Goal: Task Accomplishment & Management: Complete application form

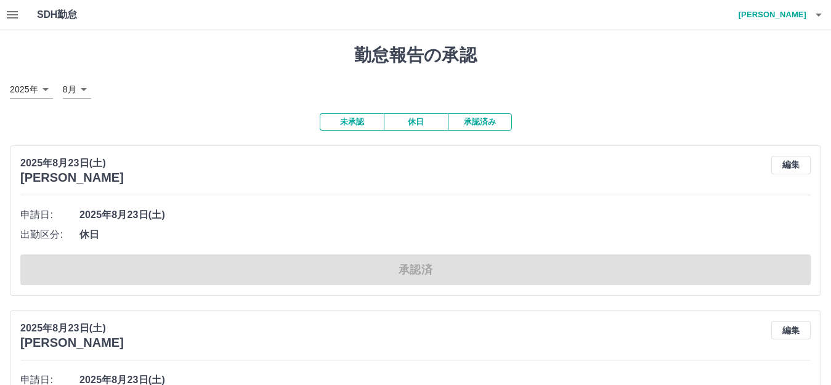
scroll to position [189, 0]
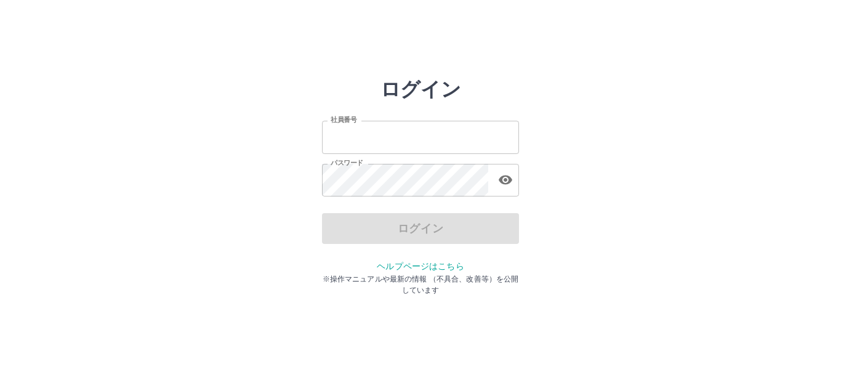
type input "*******"
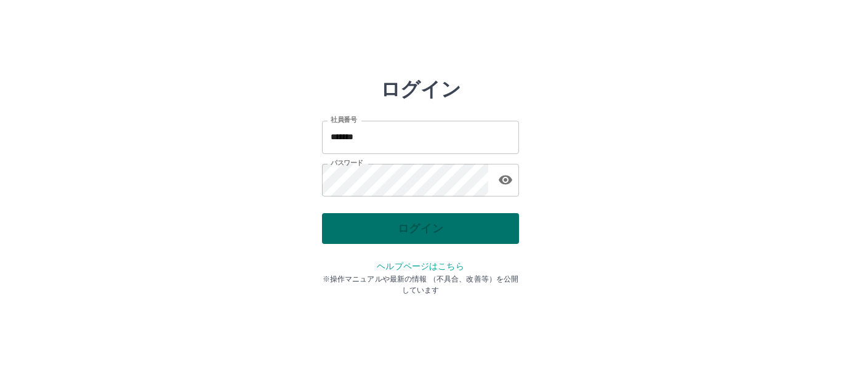
click at [363, 234] on div "ログイン" at bounding box center [420, 228] width 197 height 31
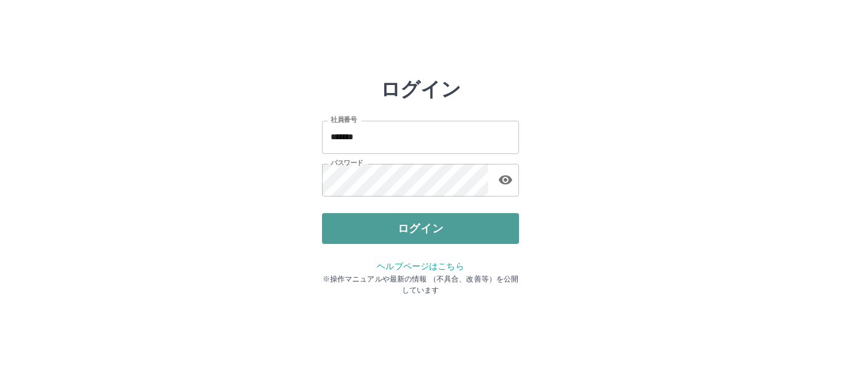
click at [363, 234] on button "ログイン" at bounding box center [420, 228] width 197 height 31
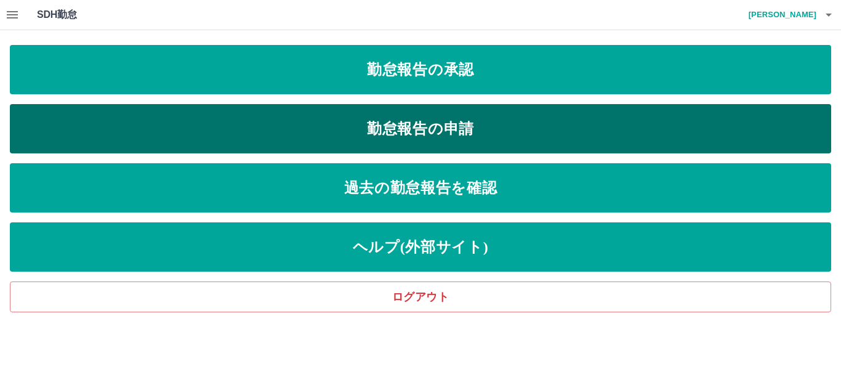
click at [337, 117] on link "勤怠報告の申請" at bounding box center [420, 128] width 821 height 49
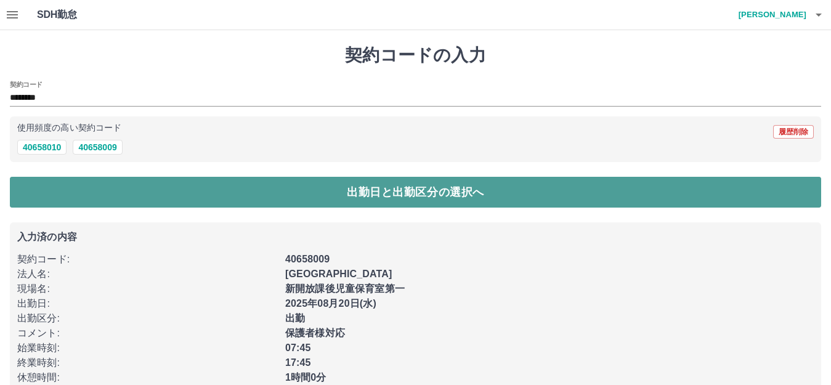
click at [74, 195] on button "出勤日と出勤区分の選択へ" at bounding box center [415, 192] width 811 height 31
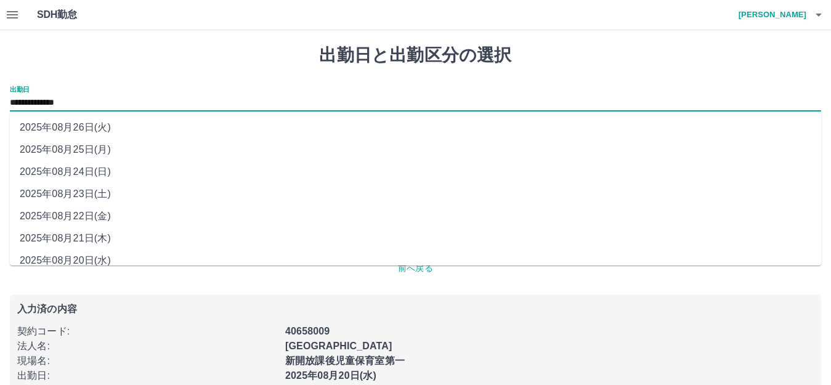
click at [73, 103] on input "**********" at bounding box center [415, 102] width 811 height 15
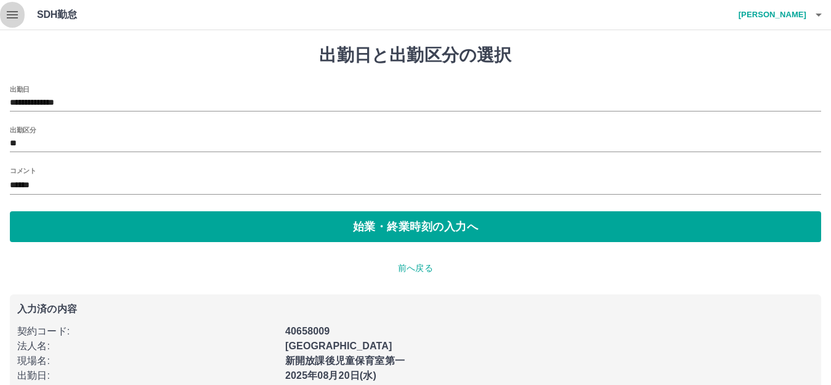
click at [12, 14] on icon "button" at bounding box center [12, 14] width 11 height 7
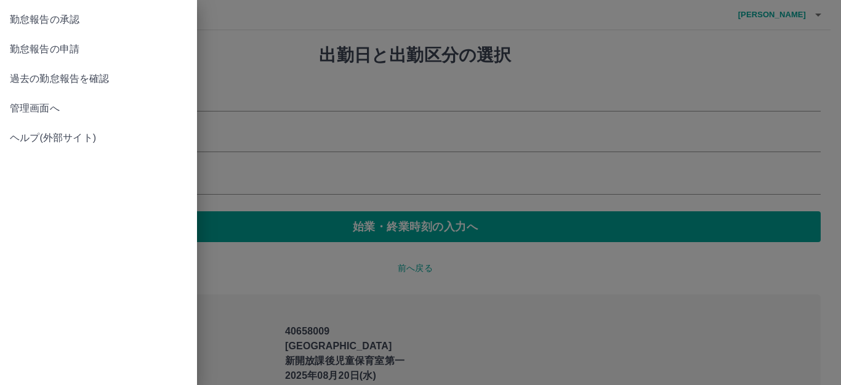
click at [17, 23] on span "勤怠報告の承認" at bounding box center [98, 19] width 177 height 15
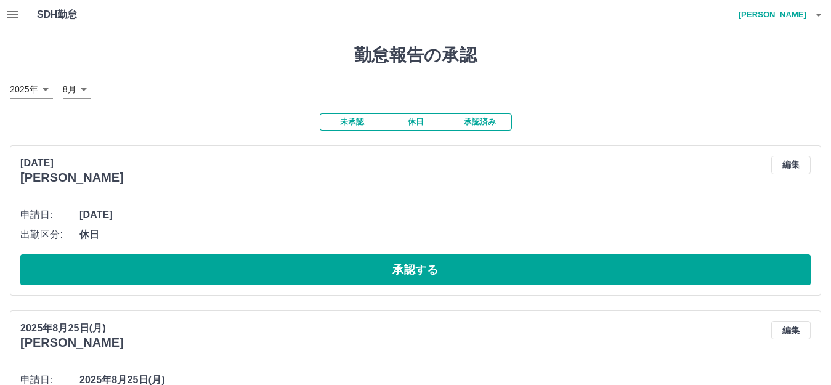
click at [486, 119] on button "承認済み" at bounding box center [480, 121] width 64 height 17
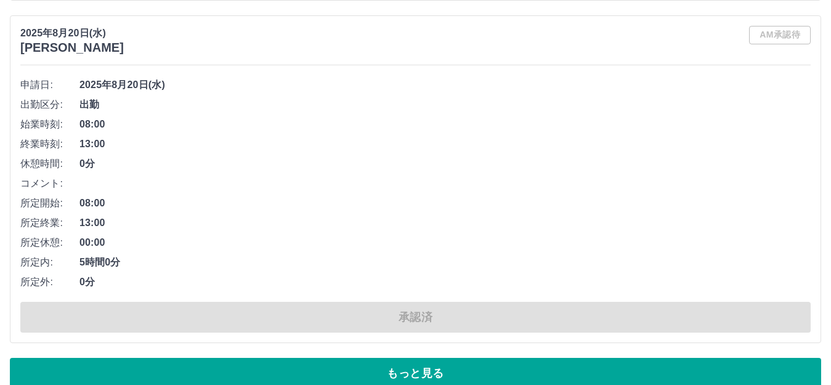
scroll to position [7424, 0]
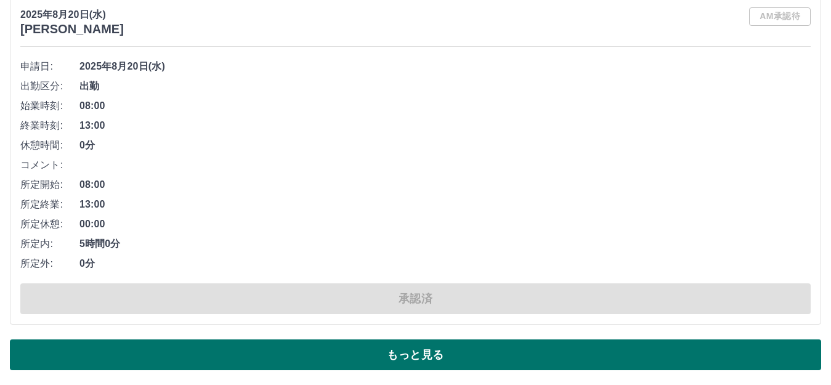
click at [355, 347] on button "もっと見る" at bounding box center [415, 354] width 811 height 31
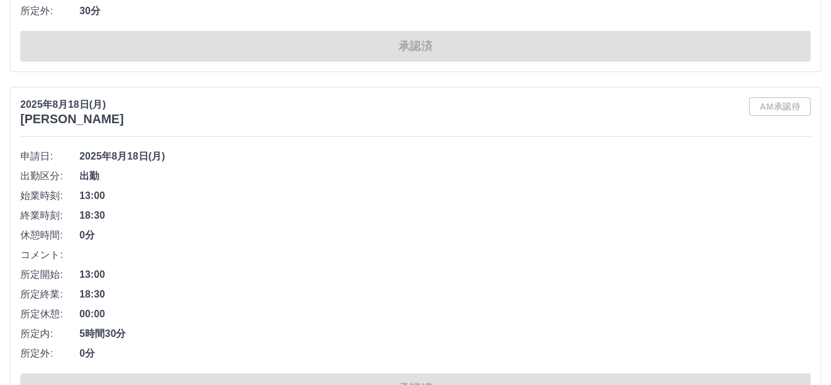
scroll to position [15396, 0]
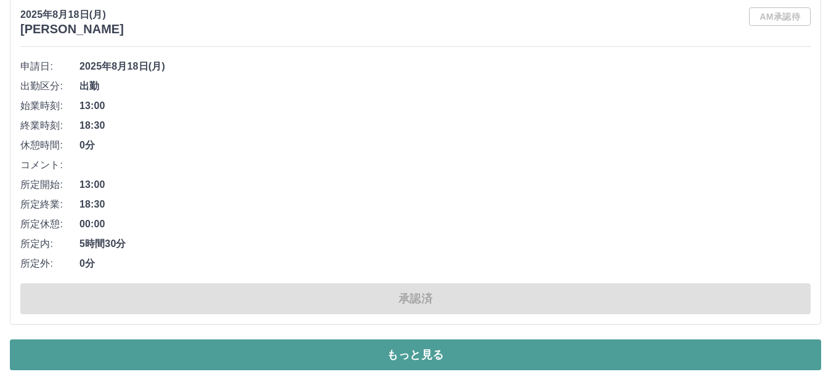
click at [377, 356] on button "もっと見る" at bounding box center [415, 354] width 811 height 31
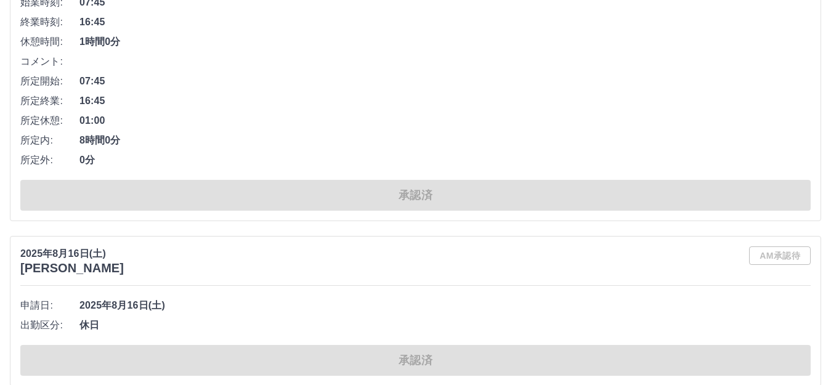
scroll to position [17981, 0]
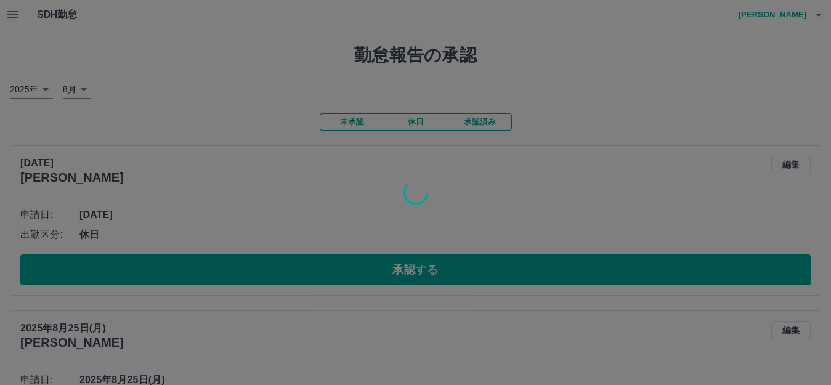
click at [24, 14] on div at bounding box center [415, 192] width 831 height 385
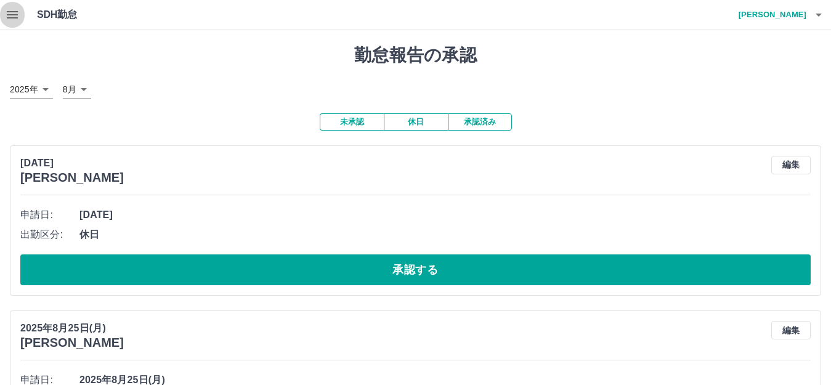
click at [24, 14] on button "button" at bounding box center [12, 15] width 25 height 30
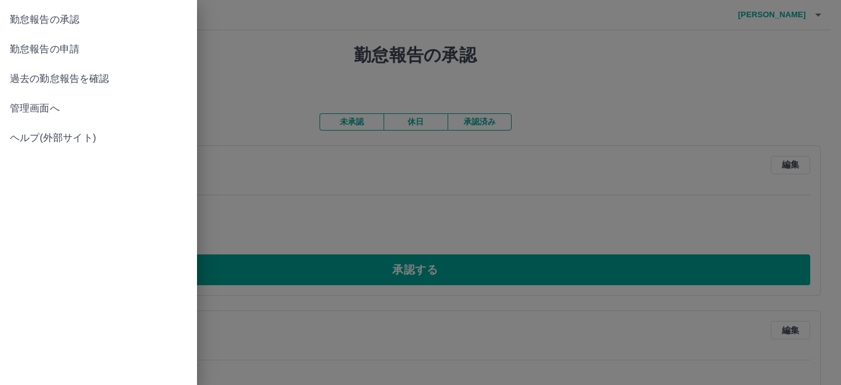
click at [37, 28] on link "勤怠報告の承認" at bounding box center [98, 20] width 197 height 30
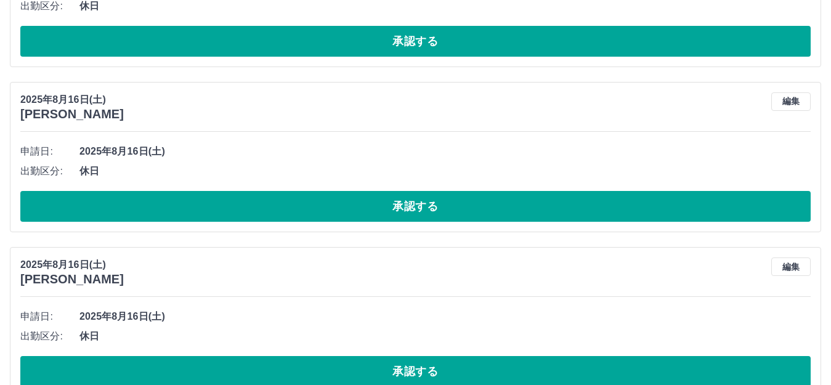
scroll to position [4494, 0]
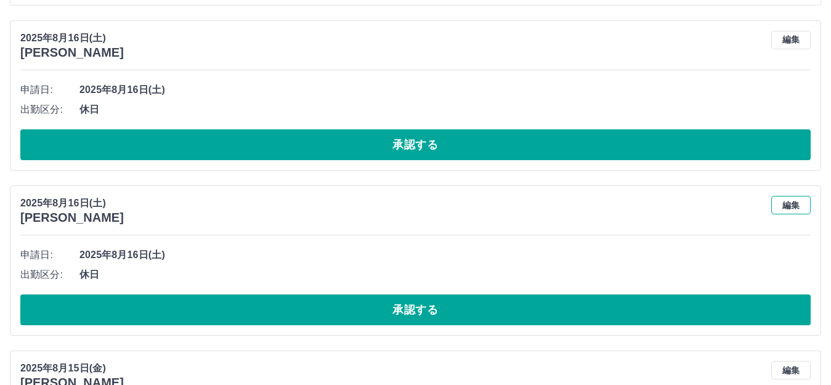
click at [779, 206] on button "編集" at bounding box center [790, 205] width 39 height 18
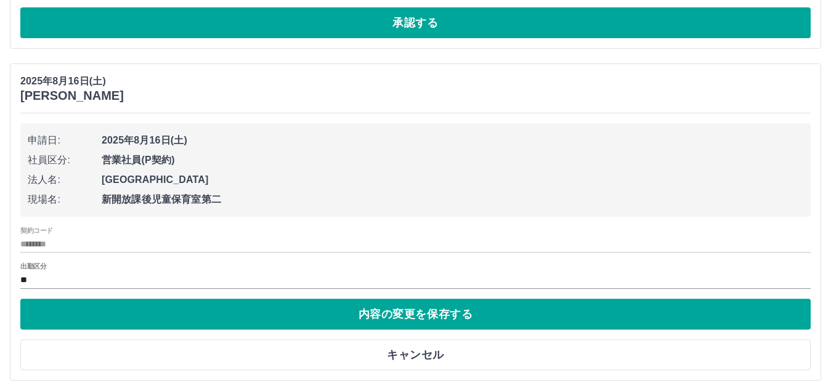
scroll to position [4617, 0]
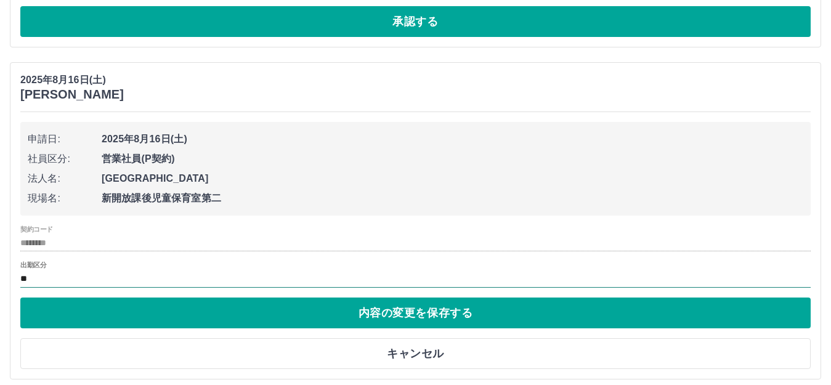
click at [32, 280] on input "**" at bounding box center [415, 278] width 790 height 15
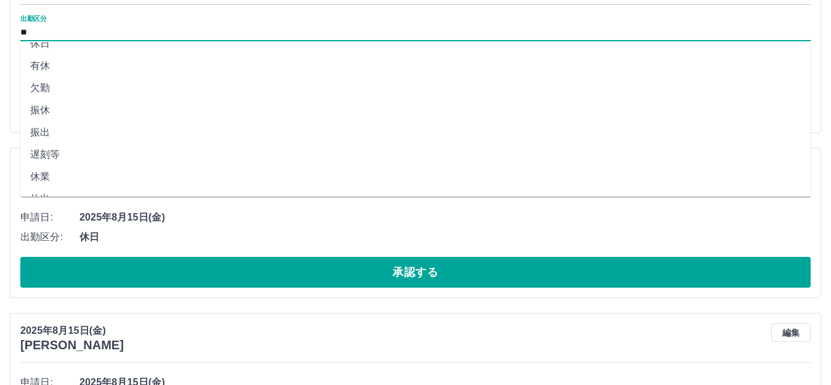
scroll to position [9, 0]
click at [46, 94] on li "有休" at bounding box center [415, 94] width 790 height 22
type input "**"
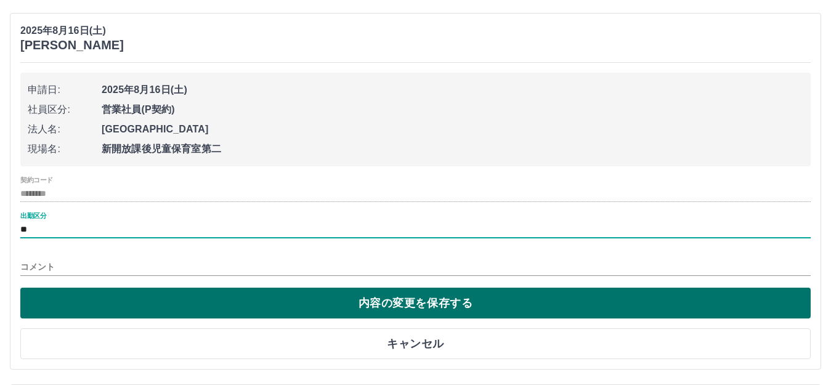
scroll to position [4741, 0]
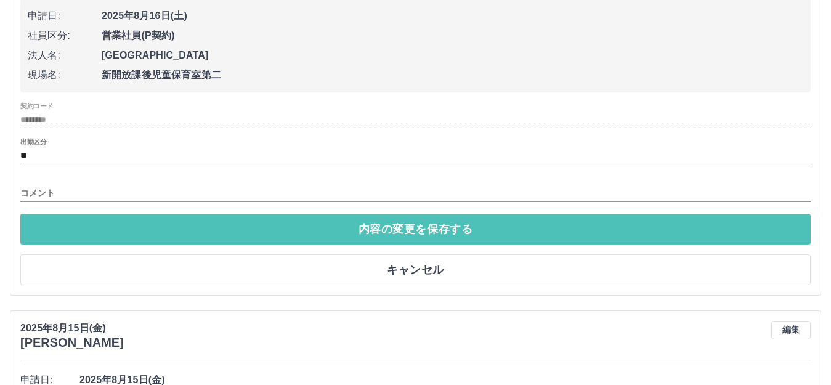
click at [413, 235] on button "内容の変更を保存する" at bounding box center [415, 229] width 790 height 31
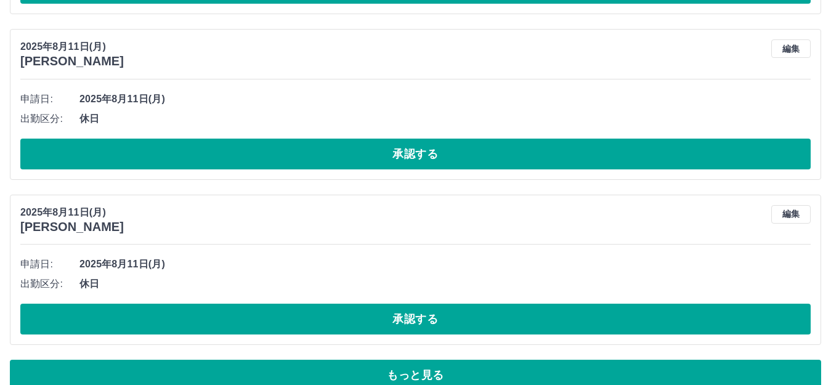
scroll to position [5947, 0]
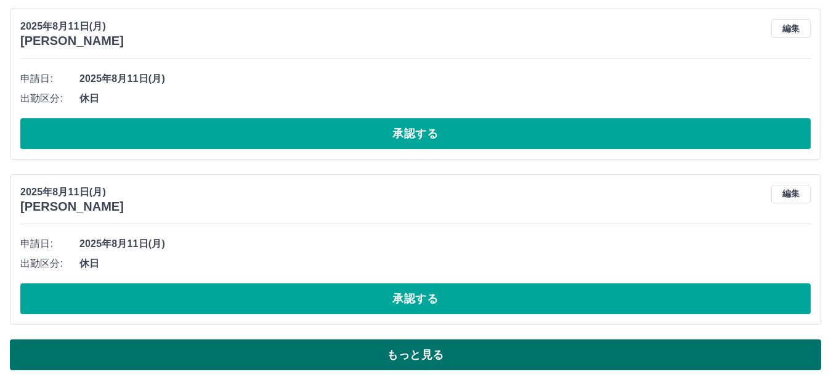
click at [409, 361] on button "もっと見る" at bounding box center [415, 354] width 811 height 31
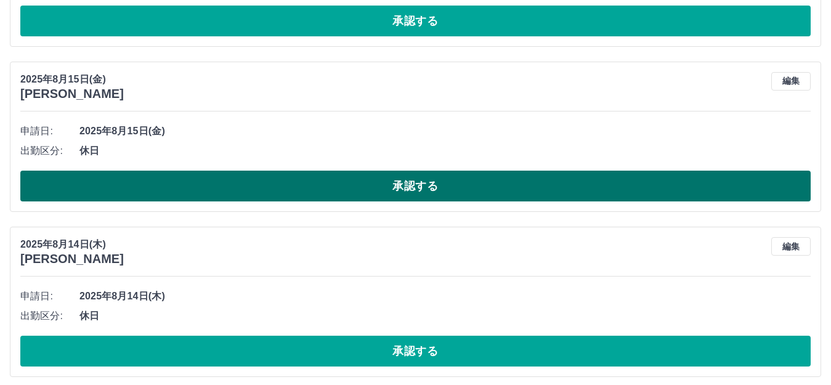
scroll to position [5028, 0]
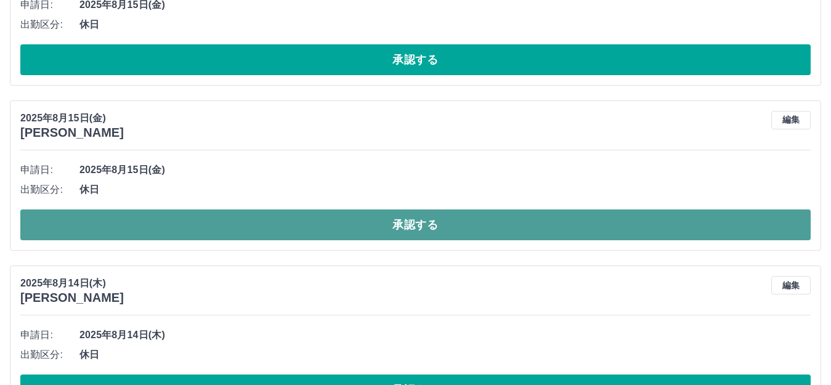
click at [273, 231] on button "承認する" at bounding box center [415, 224] width 790 height 31
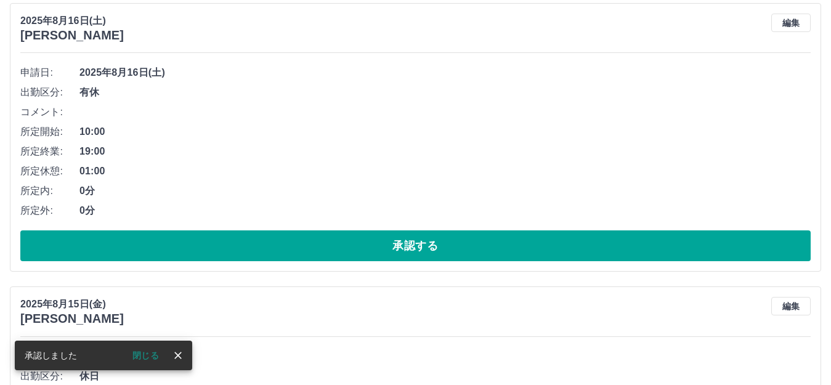
scroll to position [4659, 0]
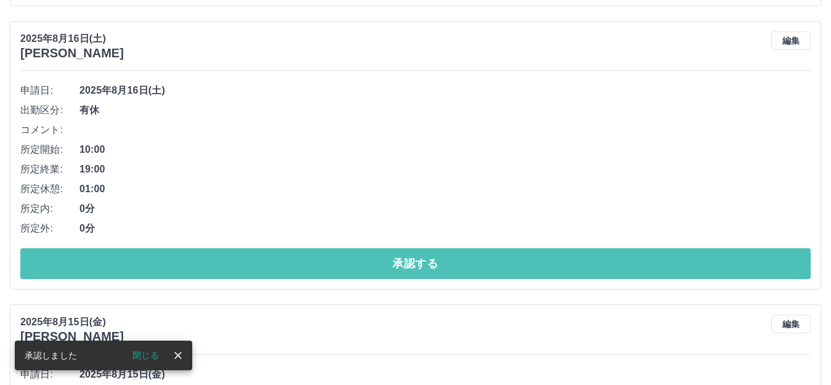
drag, startPoint x: 324, startPoint y: 271, endPoint x: 326, endPoint y: 246, distance: 25.3
click at [324, 270] on button "承認する" at bounding box center [415, 263] width 790 height 31
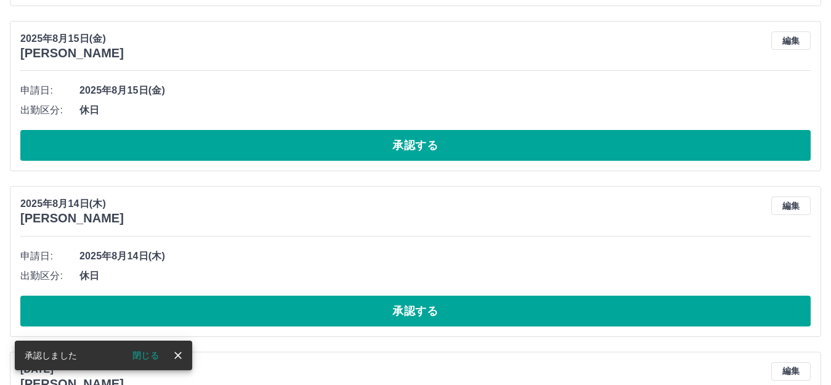
scroll to position [4474, 0]
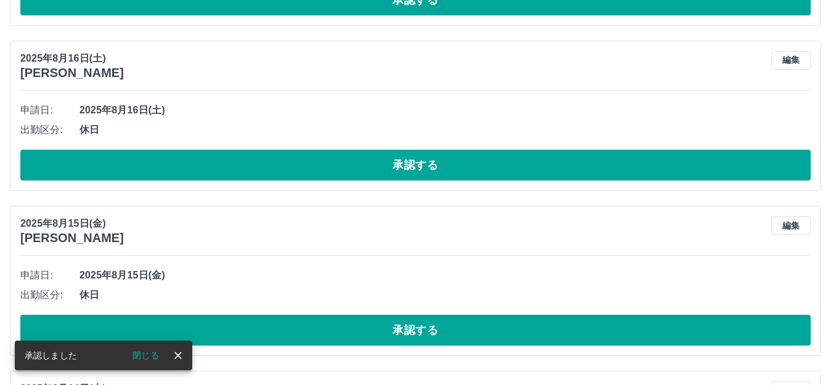
click at [394, 145] on div "申請日: 2025年8月16日(土) 出勤区分: 休日 承認する" at bounding box center [415, 140] width 790 height 80
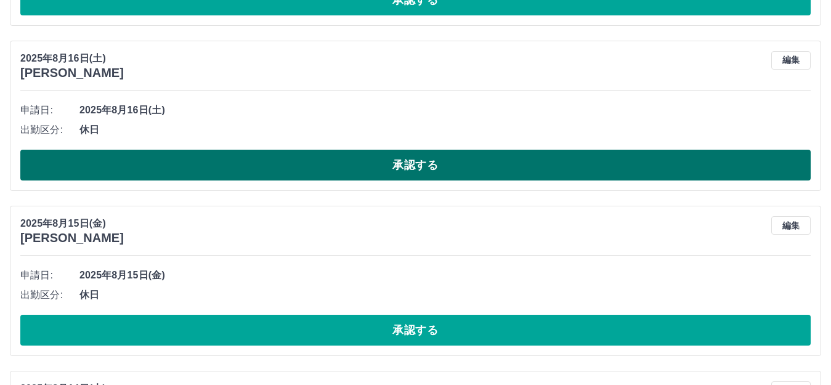
click at [401, 170] on button "承認する" at bounding box center [415, 165] width 790 height 31
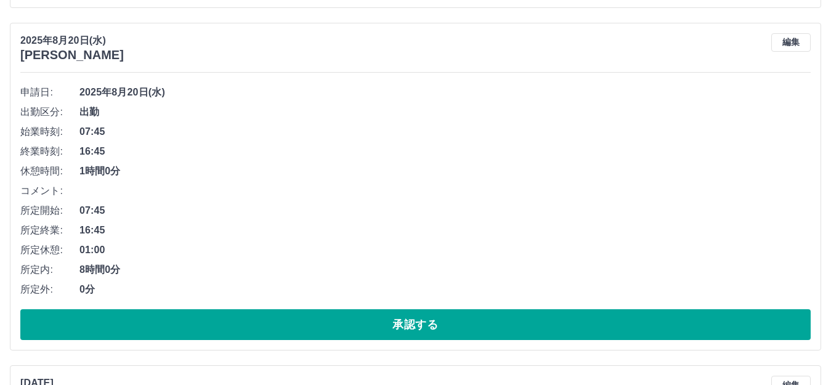
scroll to position [3797, 0]
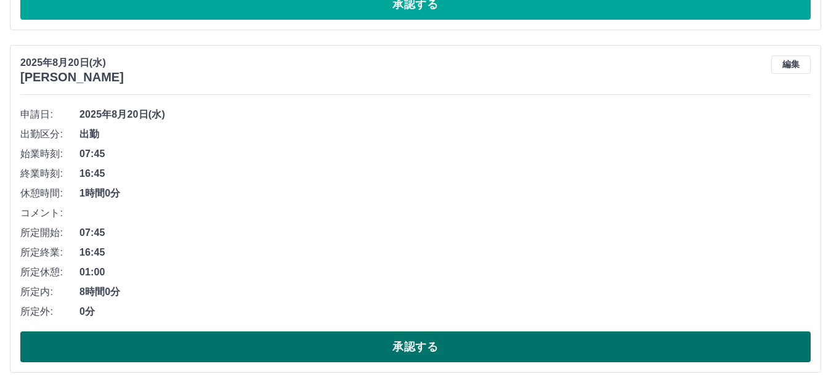
click at [407, 350] on button "承認する" at bounding box center [415, 346] width 790 height 31
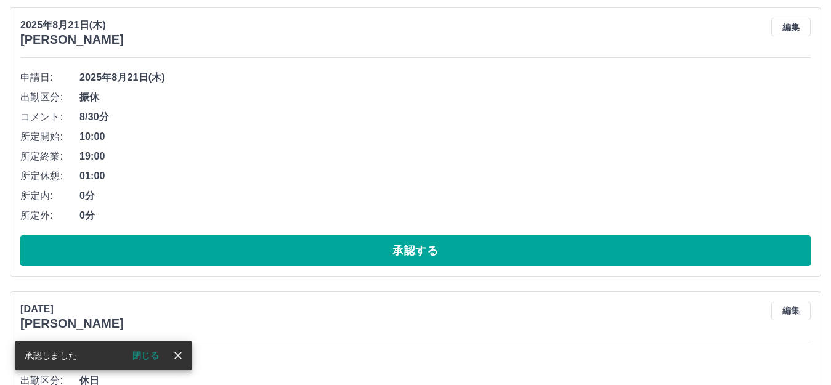
scroll to position [3489, 0]
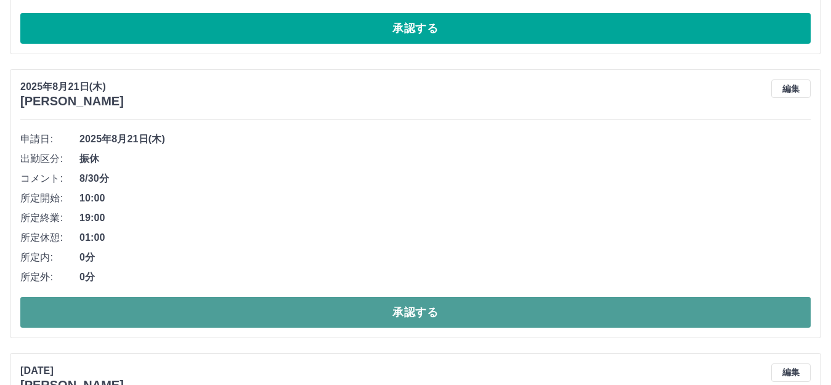
click at [453, 312] on button "承認する" at bounding box center [415, 312] width 790 height 31
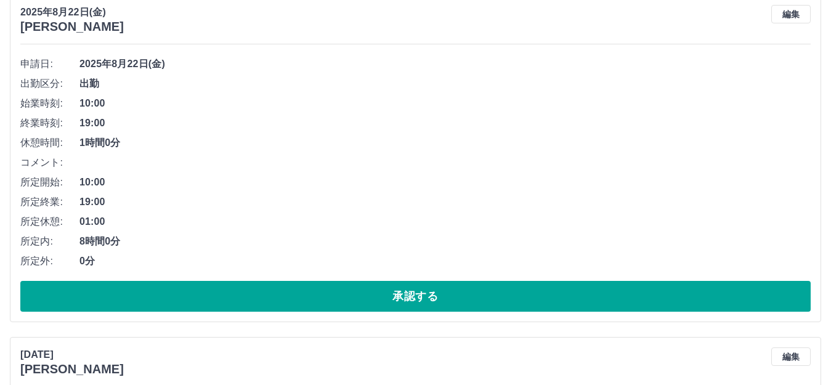
scroll to position [3243, 0]
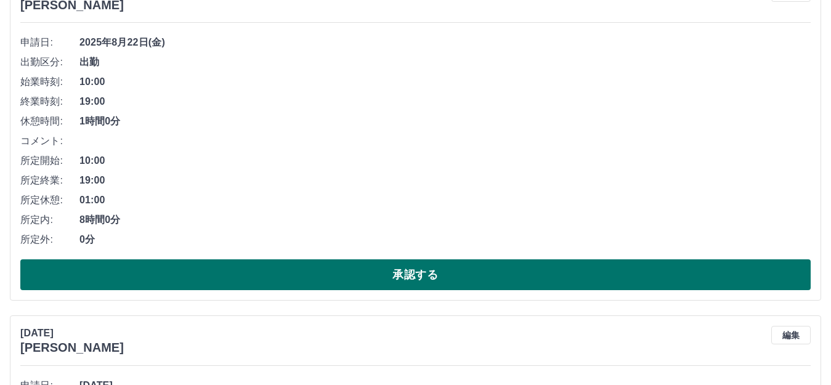
click at [469, 282] on button "承認する" at bounding box center [415, 274] width 790 height 31
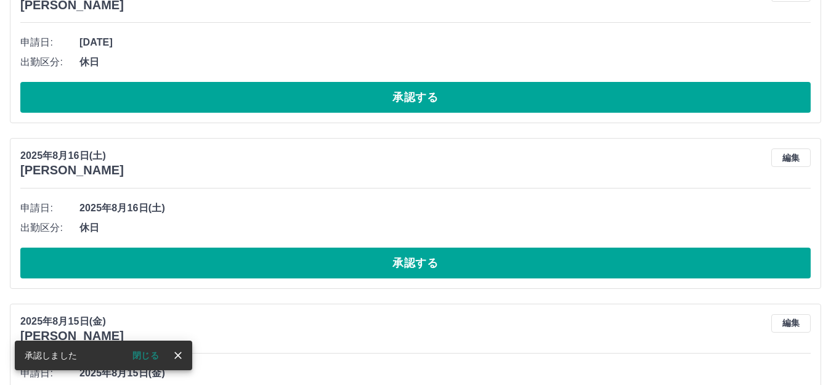
scroll to position [2900, 0]
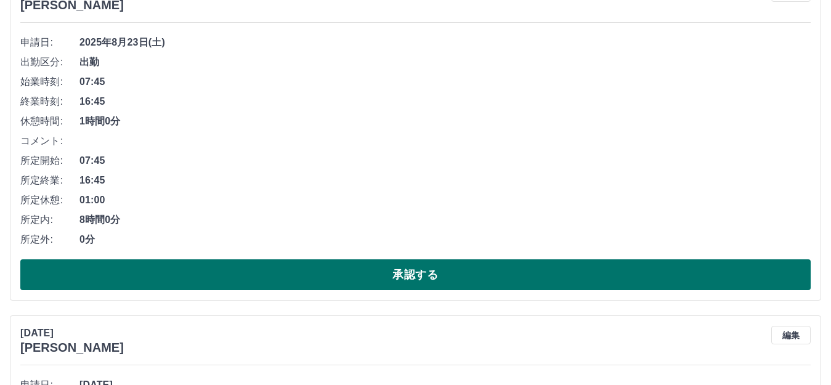
click at [483, 275] on button "承認する" at bounding box center [415, 274] width 790 height 31
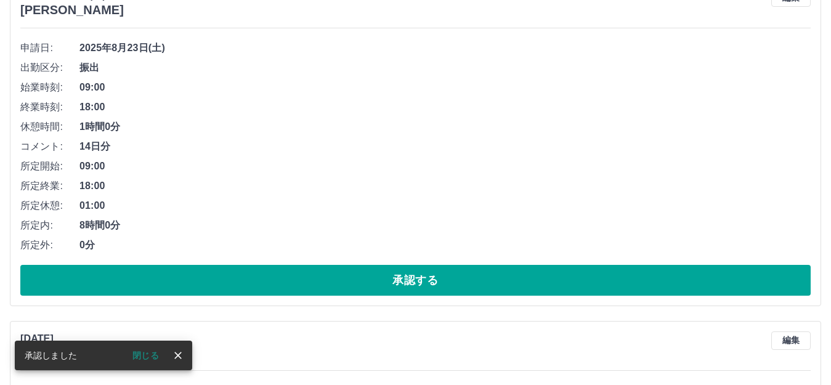
scroll to position [2531, 0]
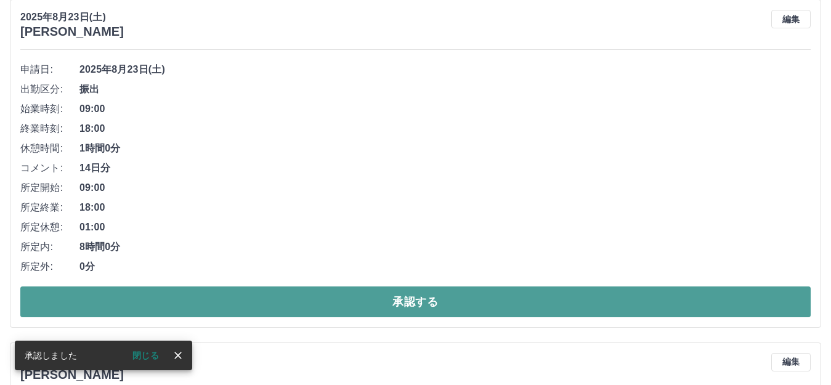
click at [483, 294] on button "承認する" at bounding box center [415, 301] width 790 height 31
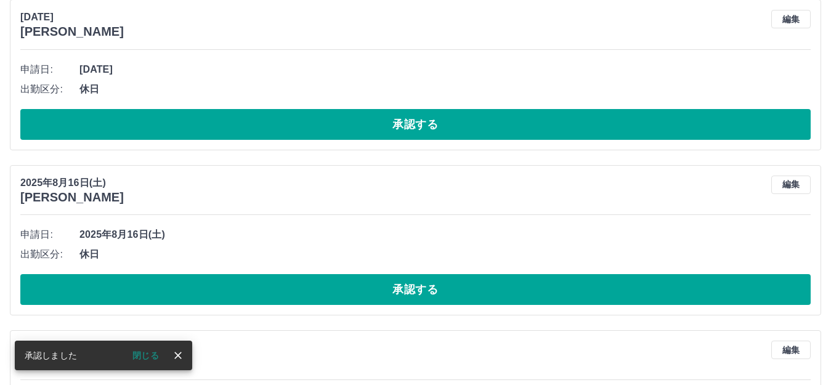
scroll to position [2188, 0]
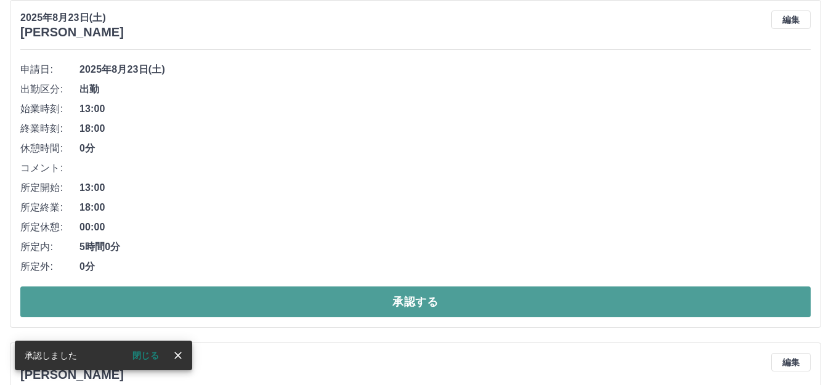
drag, startPoint x: 471, startPoint y: 307, endPoint x: 472, endPoint y: 297, distance: 9.9
click at [472, 307] on button "承認する" at bounding box center [415, 301] width 790 height 31
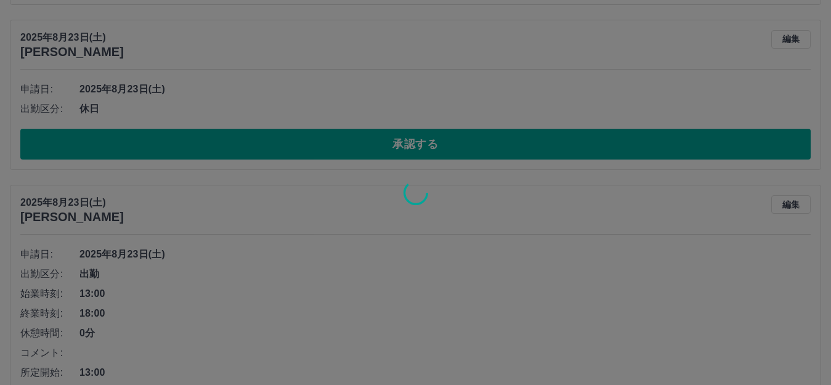
scroll to position [1880, 0]
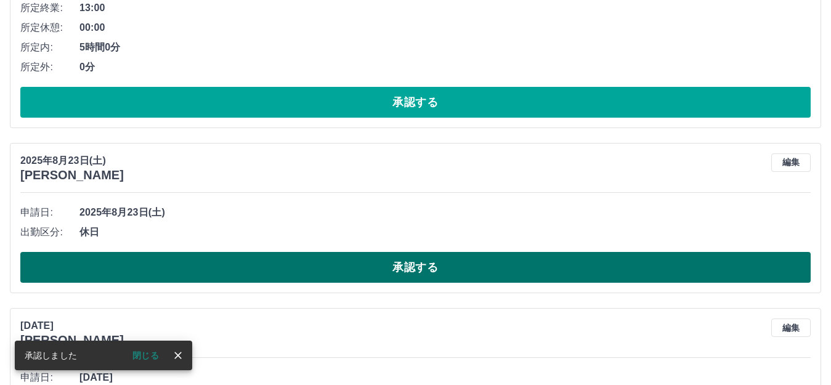
drag, startPoint x: 458, startPoint y: 262, endPoint x: 461, endPoint y: 255, distance: 7.2
click at [460, 259] on button "承認する" at bounding box center [415, 267] width 790 height 31
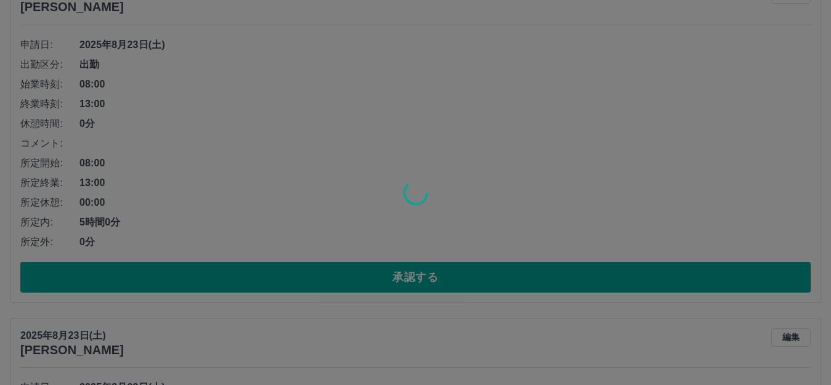
scroll to position [1634, 0]
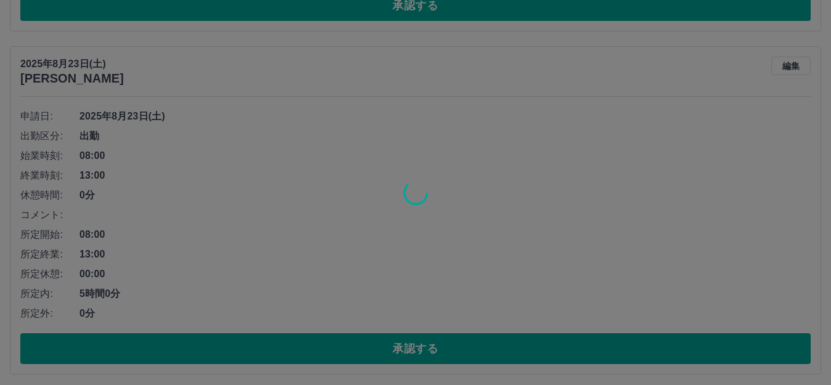
click at [432, 358] on div at bounding box center [415, 192] width 831 height 385
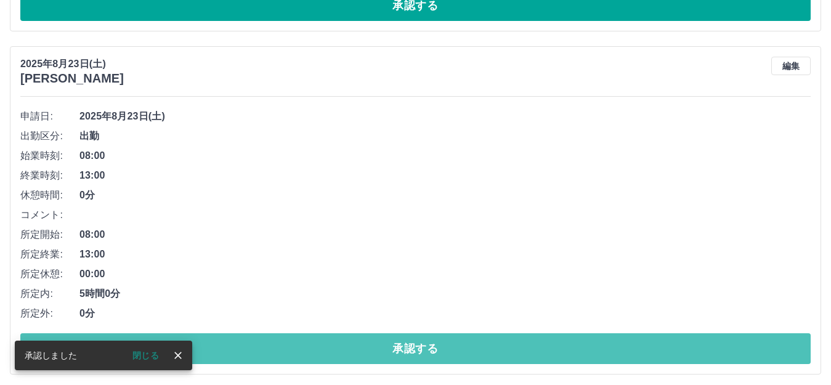
click at [432, 358] on button "承認する" at bounding box center [415, 348] width 790 height 31
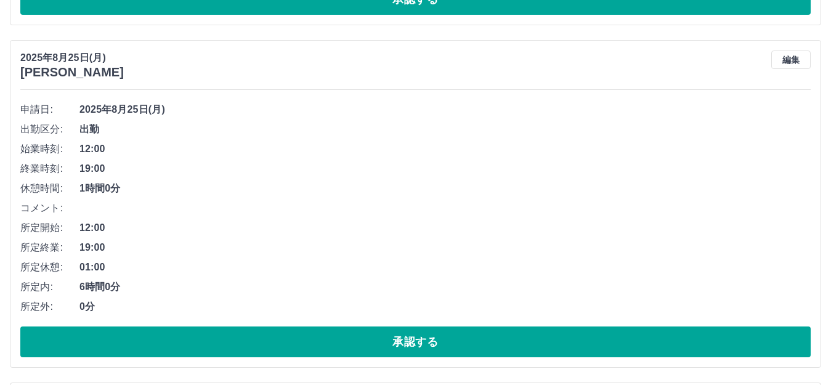
scroll to position [341, 0]
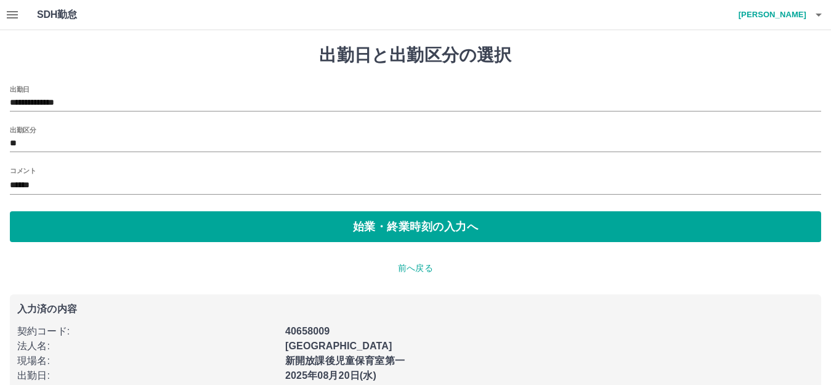
click at [12, 12] on icon "button" at bounding box center [12, 14] width 11 height 7
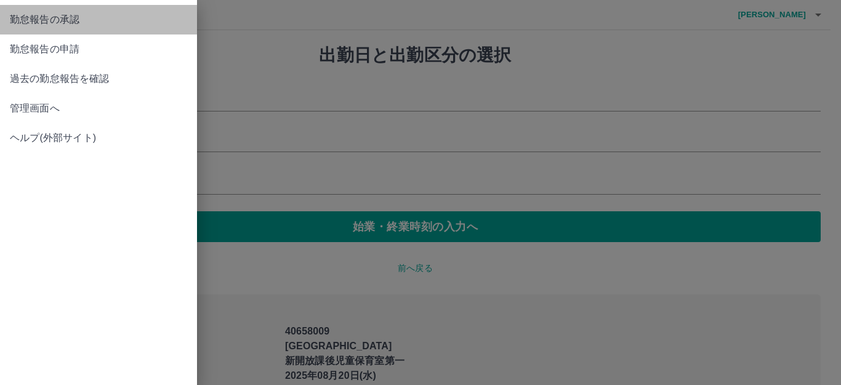
click at [30, 21] on span "勤怠報告の承認" at bounding box center [98, 19] width 177 height 15
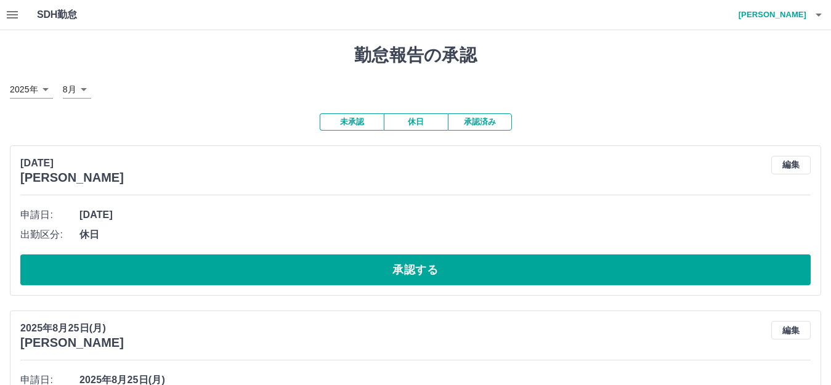
click at [497, 120] on button "承認済み" at bounding box center [480, 121] width 64 height 17
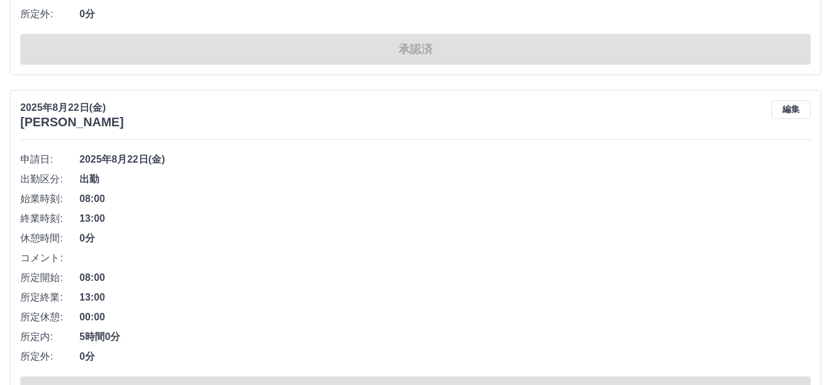
scroll to position [3263, 0]
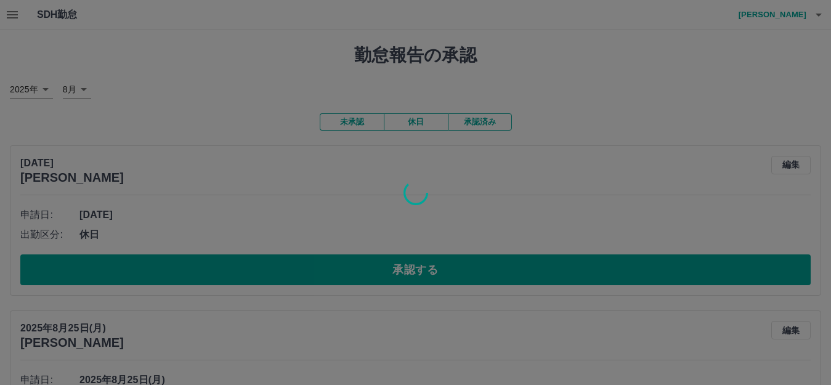
click at [666, 94] on div at bounding box center [415, 192] width 831 height 385
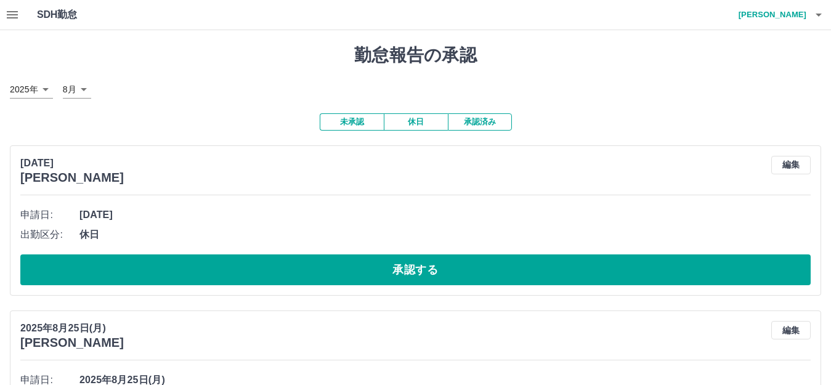
click at [7, 16] on icon "button" at bounding box center [12, 14] width 15 height 15
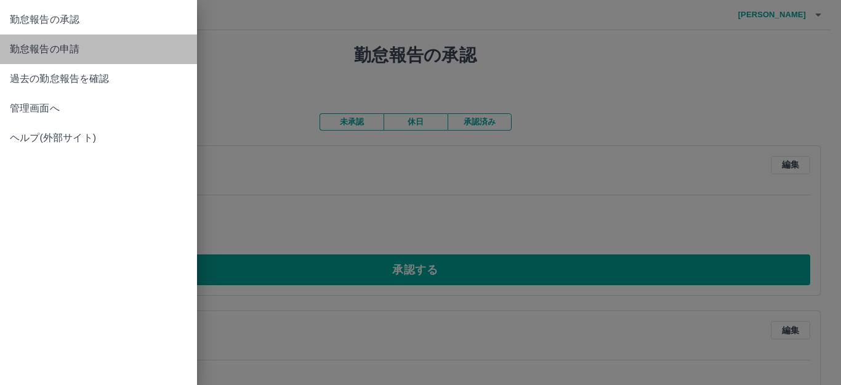
click at [45, 53] on span "勤怠報告の申請" at bounding box center [98, 49] width 177 height 15
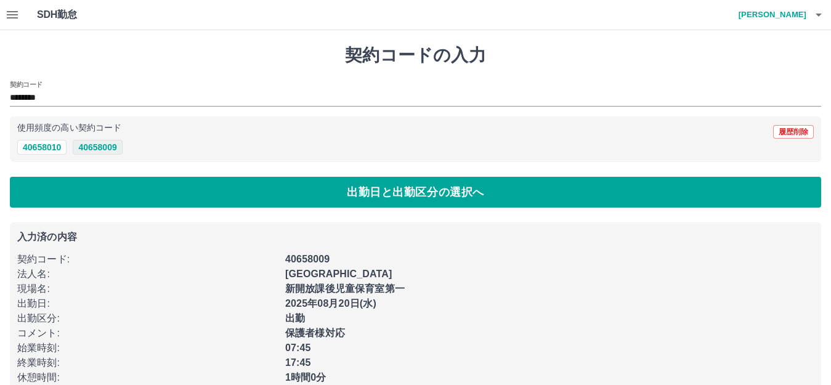
click at [84, 150] on button "40658009" at bounding box center [97, 147] width 49 height 15
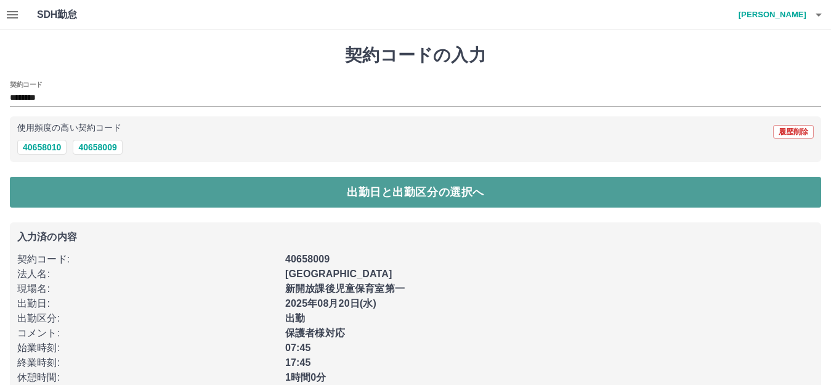
click at [60, 185] on button "出勤日と出勤区分の選択へ" at bounding box center [415, 192] width 811 height 31
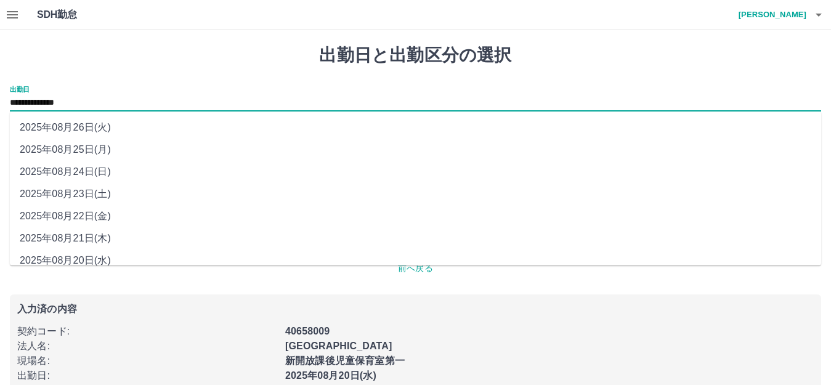
click at [53, 101] on input "**********" at bounding box center [415, 102] width 811 height 15
click at [87, 196] on li "2025年08月23日(土)" at bounding box center [415, 194] width 811 height 22
type input "**********"
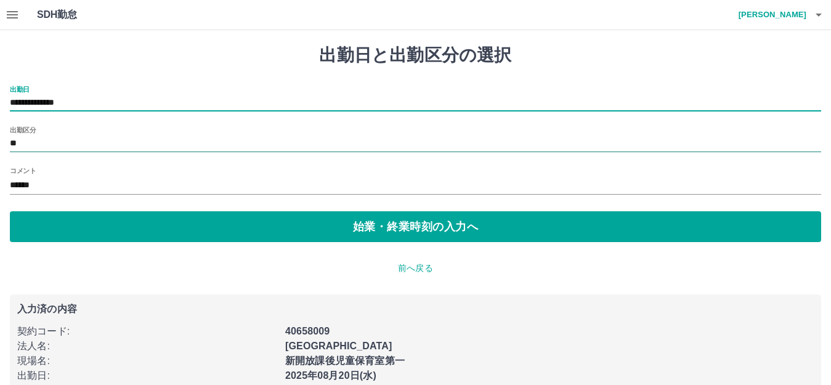
click at [17, 139] on input "**" at bounding box center [415, 143] width 811 height 15
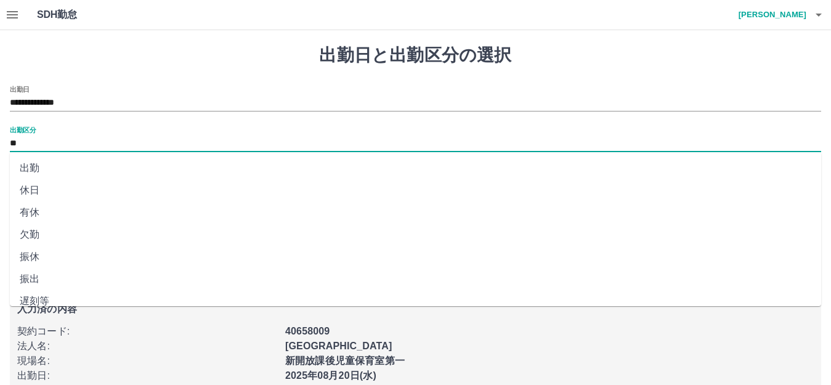
click at [31, 191] on li "休日" at bounding box center [415, 190] width 811 height 22
type input "**"
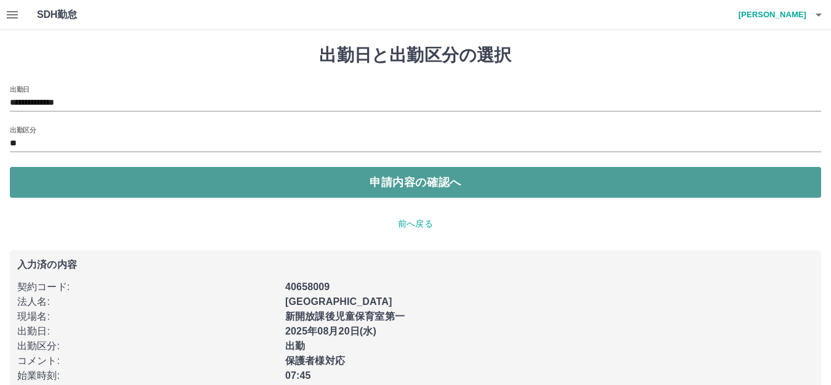
click at [33, 190] on button "申請内容の確認へ" at bounding box center [415, 182] width 811 height 31
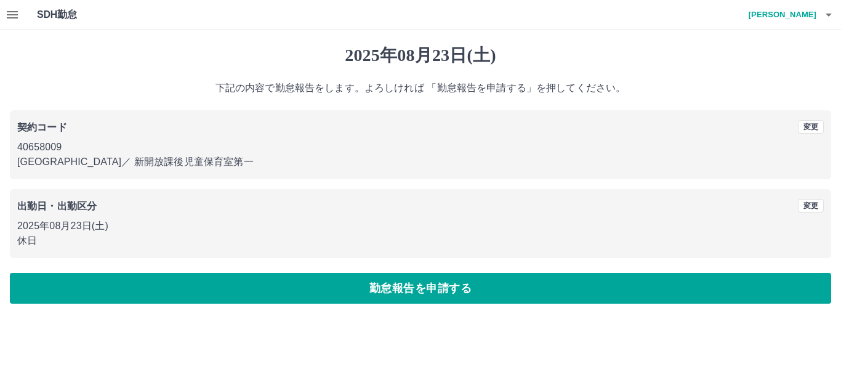
click at [416, 292] on button "勤怠報告を申請する" at bounding box center [420, 288] width 821 height 31
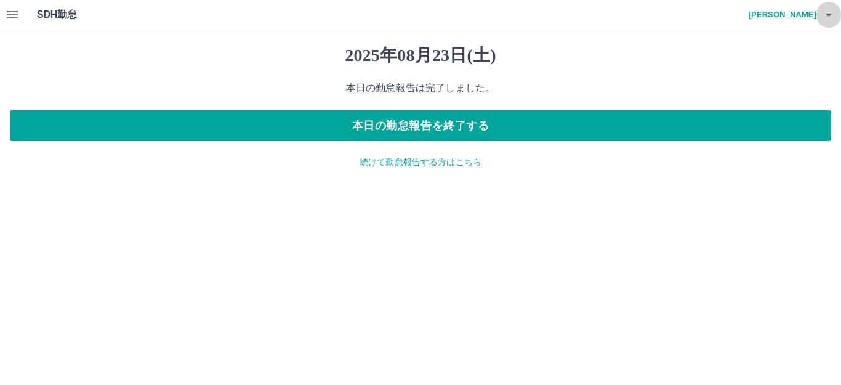
click at [831, 14] on icon "button" at bounding box center [829, 15] width 6 height 3
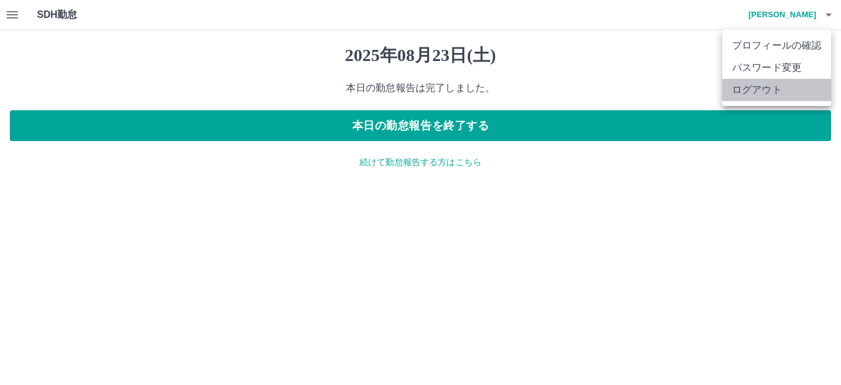
click at [766, 89] on li "ログアウト" at bounding box center [776, 90] width 109 height 22
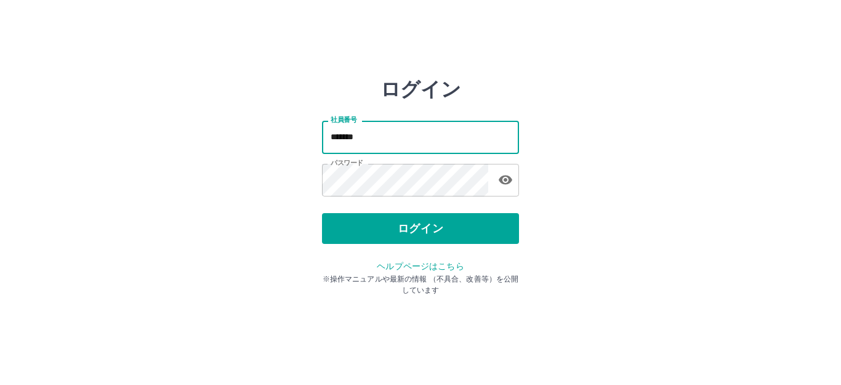
click at [380, 139] on input "*******" at bounding box center [420, 137] width 197 height 33
type input "*******"
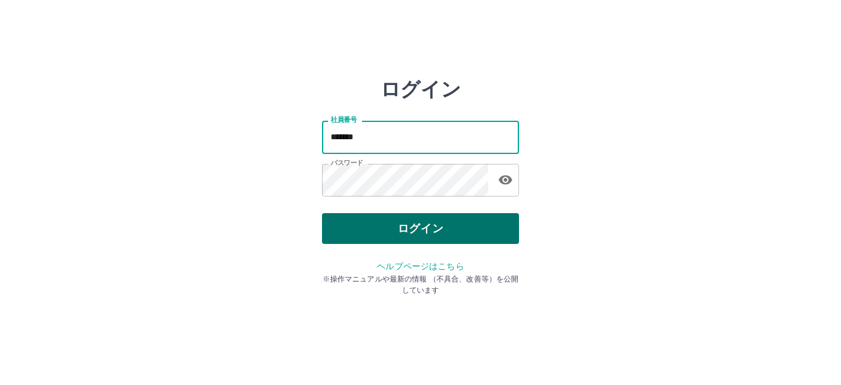
click at [420, 230] on button "ログイン" at bounding box center [420, 228] width 197 height 31
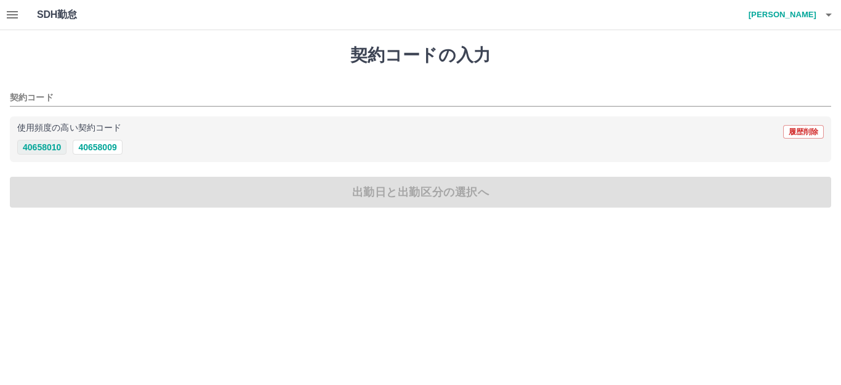
click at [52, 148] on button "40658010" at bounding box center [41, 147] width 49 height 15
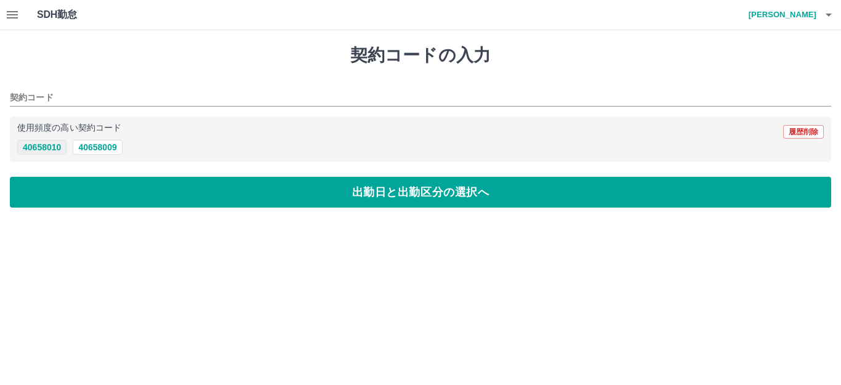
type input "********"
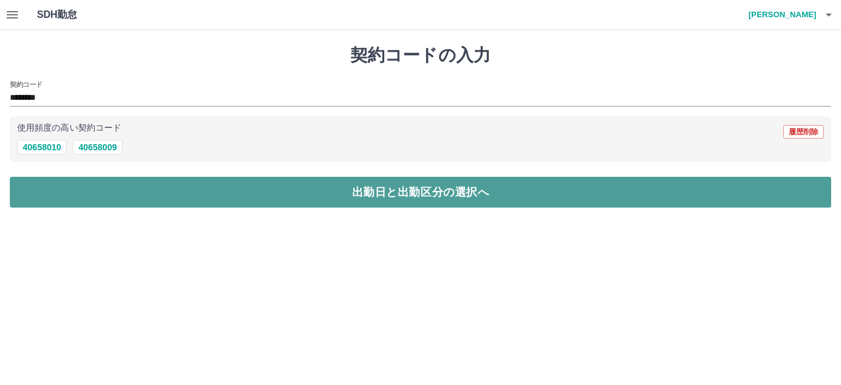
click at [54, 191] on button "出勤日と出勤区分の選択へ" at bounding box center [420, 192] width 821 height 31
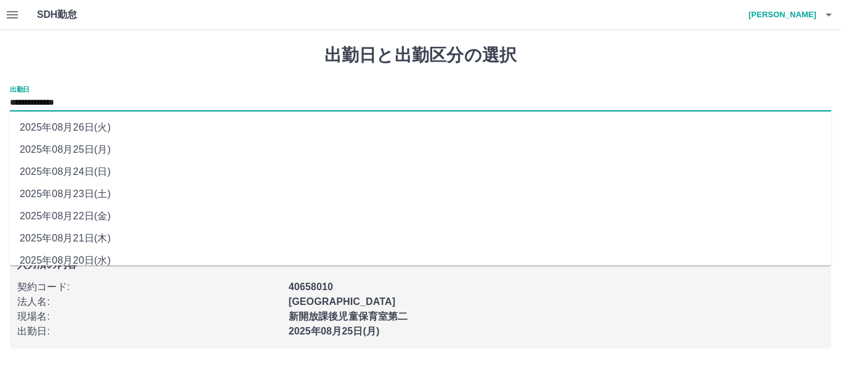
click at [66, 103] on input "**********" at bounding box center [420, 102] width 821 height 15
click at [84, 216] on li "2025年08月22日(金)" at bounding box center [420, 216] width 821 height 22
type input "**********"
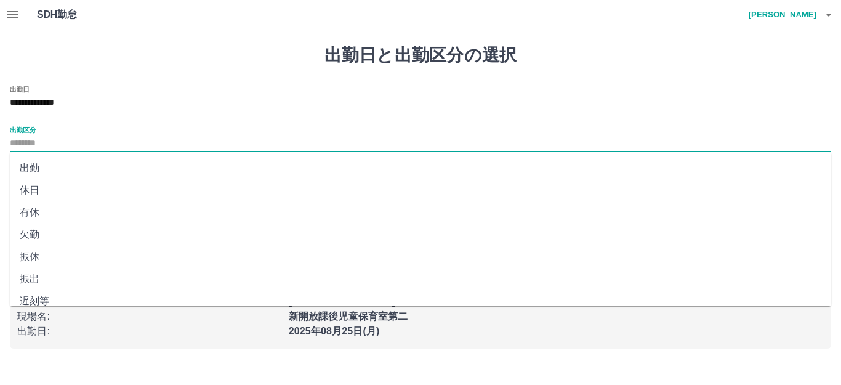
click at [30, 137] on input "出勤区分" at bounding box center [420, 143] width 821 height 15
click at [29, 188] on li "休日" at bounding box center [420, 190] width 821 height 22
type input "**"
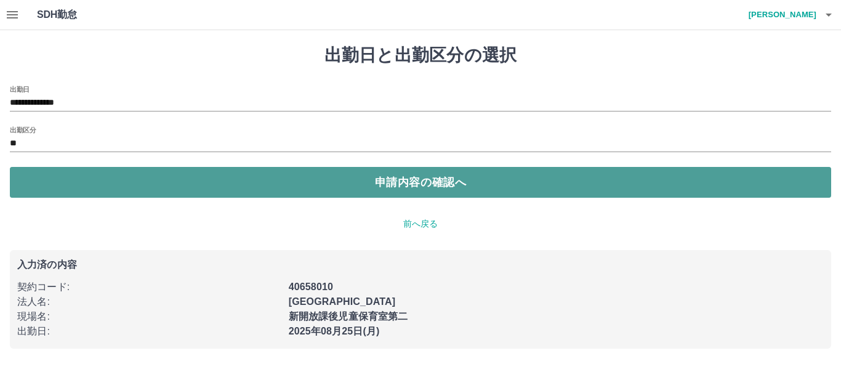
click at [63, 187] on button "申請内容の確認へ" at bounding box center [420, 182] width 821 height 31
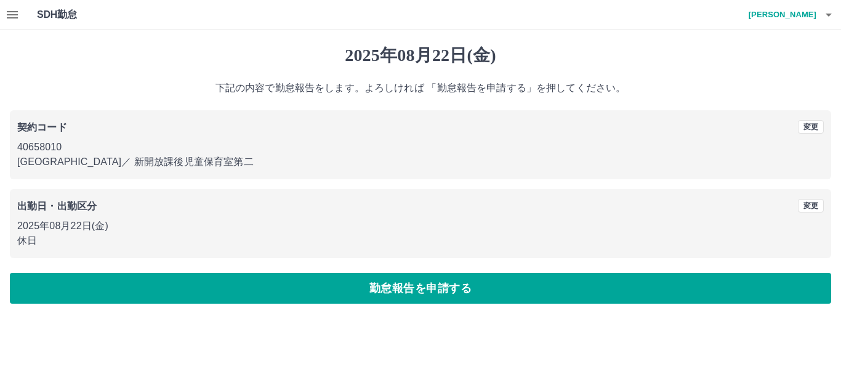
click at [378, 283] on button "勤怠報告を申請する" at bounding box center [420, 288] width 821 height 31
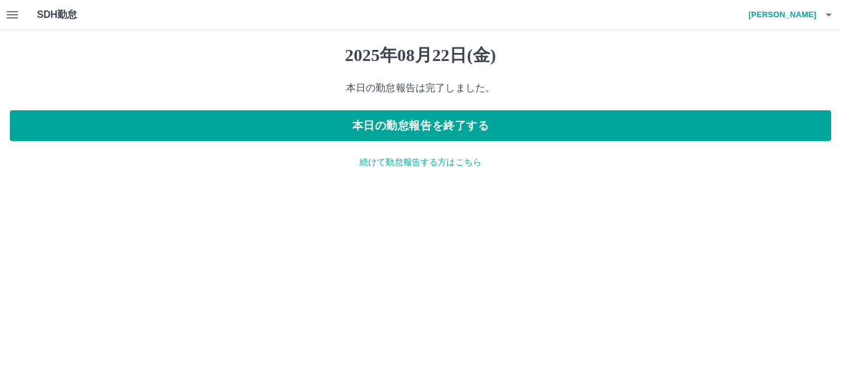
click at [398, 165] on p "続けて勤怠報告する方はこちら" at bounding box center [420, 162] width 821 height 13
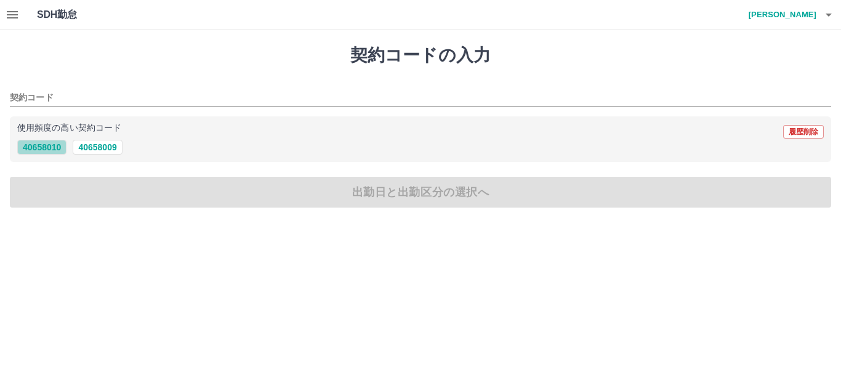
click at [47, 151] on button "40658010" at bounding box center [41, 147] width 49 height 15
type input "********"
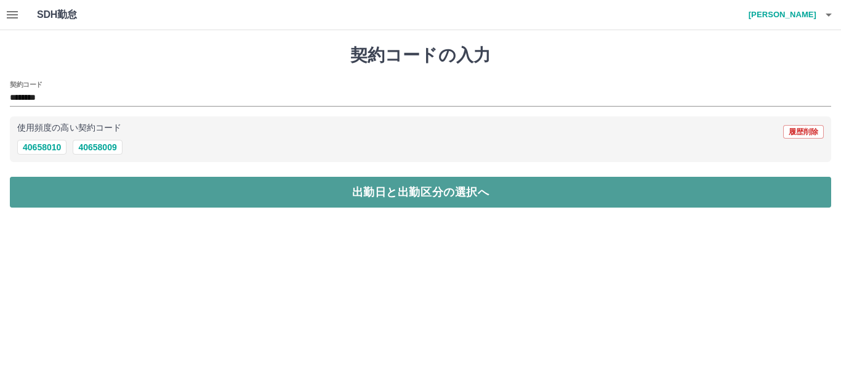
click at [56, 201] on button "出勤日と出勤区分の選択へ" at bounding box center [420, 192] width 821 height 31
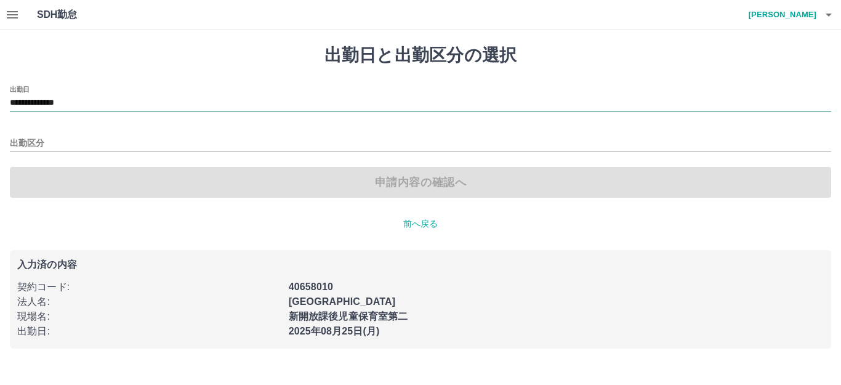
click at [34, 102] on input "**********" at bounding box center [420, 102] width 821 height 15
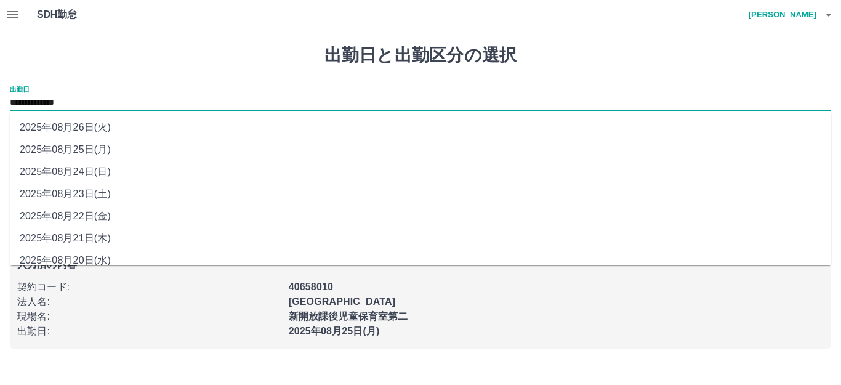
click at [79, 148] on li "2025年08月25日(月)" at bounding box center [420, 150] width 821 height 22
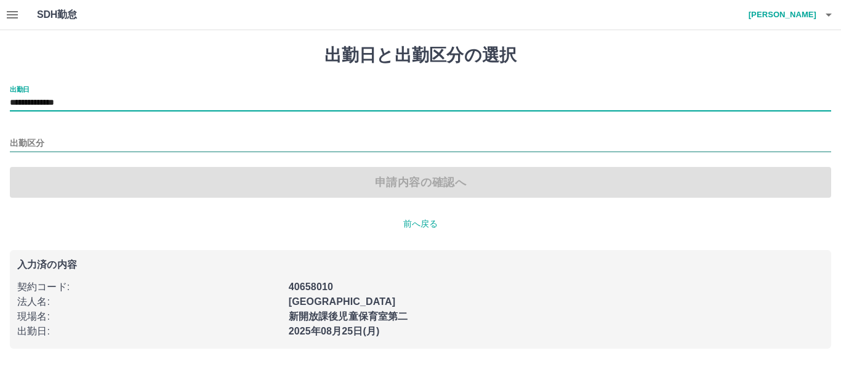
click at [39, 142] on input "出勤区分" at bounding box center [420, 143] width 821 height 15
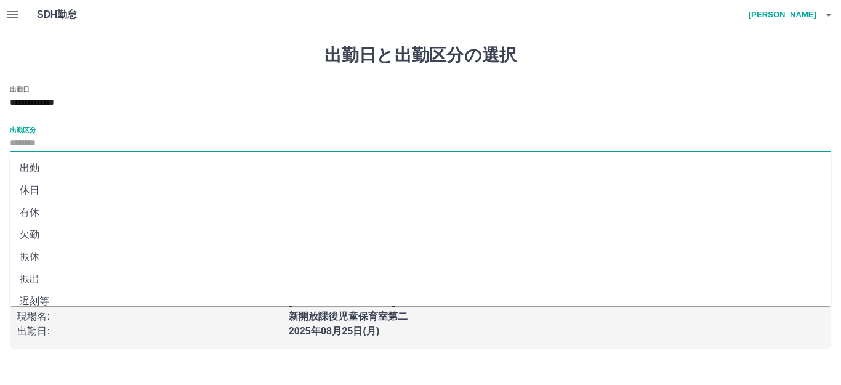
click at [34, 188] on li "休日" at bounding box center [420, 190] width 821 height 22
type input "**"
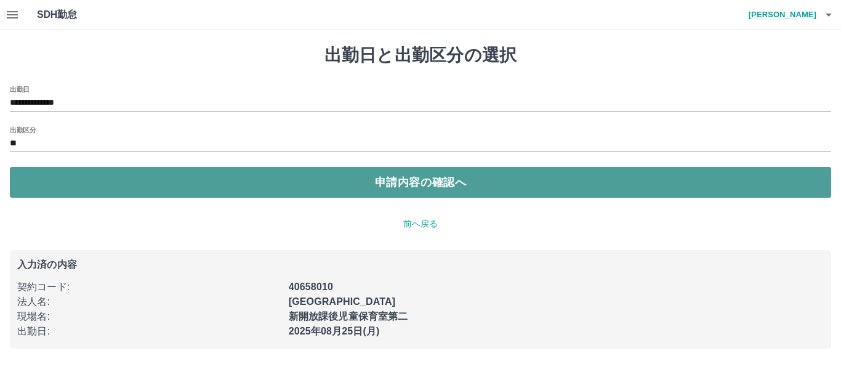
click at [69, 182] on button "申請内容の確認へ" at bounding box center [420, 182] width 821 height 31
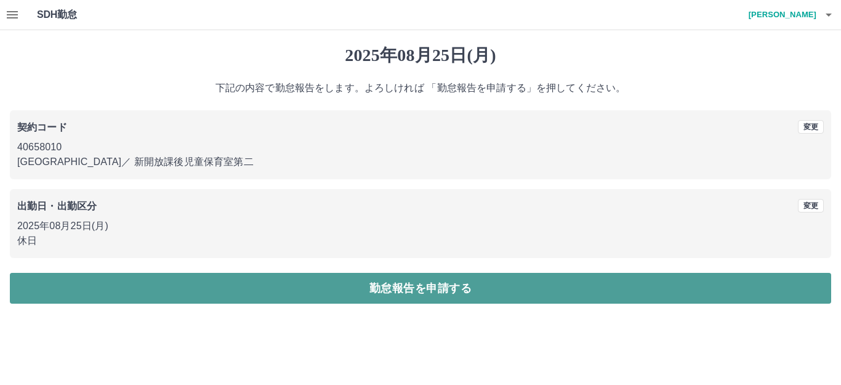
click at [348, 289] on button "勤怠報告を申請する" at bounding box center [420, 288] width 821 height 31
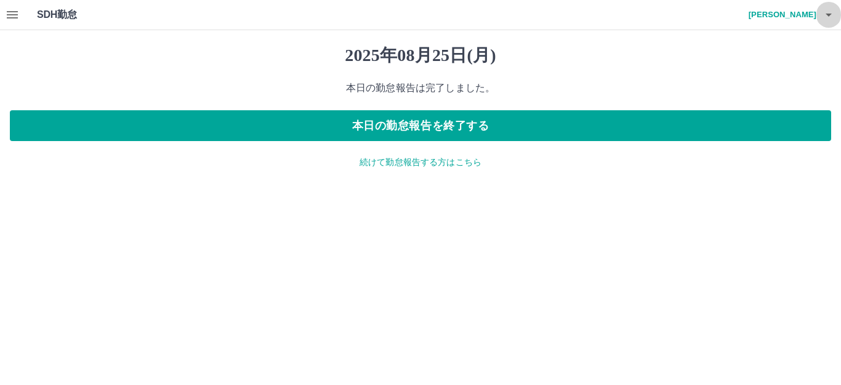
click at [829, 11] on icon "button" at bounding box center [828, 14] width 15 height 15
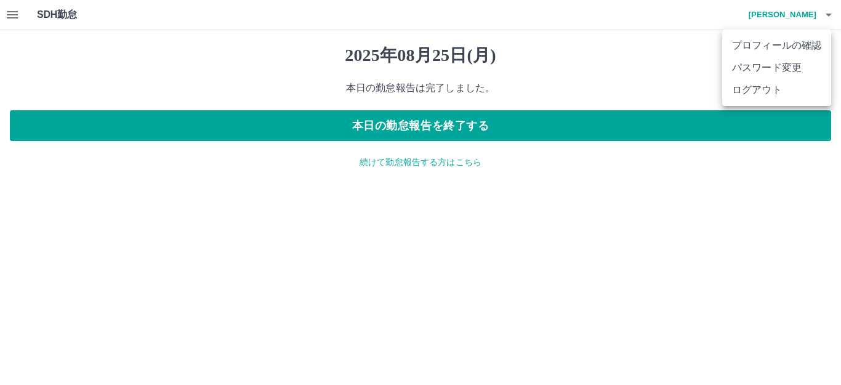
click at [771, 91] on li "ログアウト" at bounding box center [776, 90] width 109 height 22
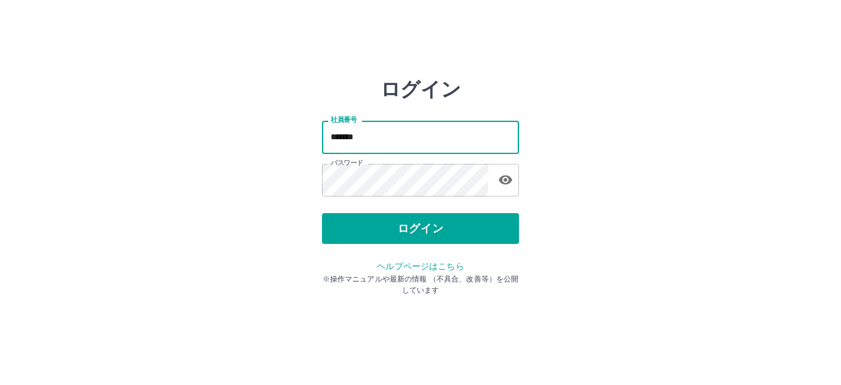
click at [409, 141] on input "*******" at bounding box center [420, 137] width 197 height 33
type input "*******"
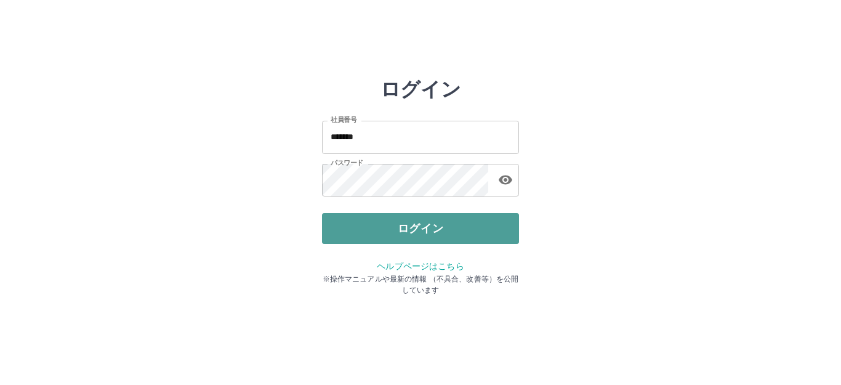
click at [394, 228] on button "ログイン" at bounding box center [420, 228] width 197 height 31
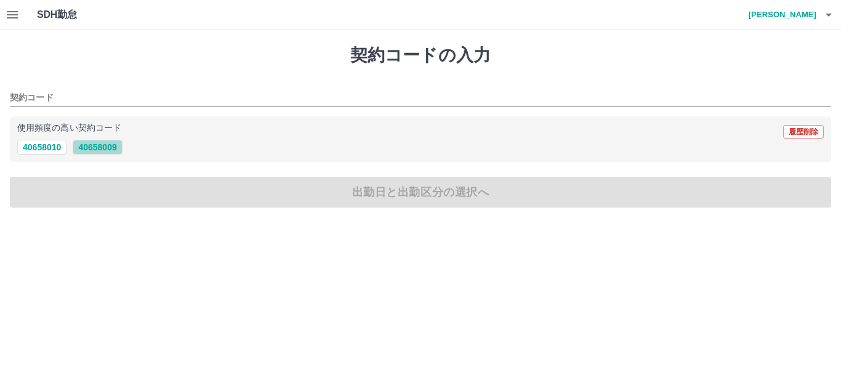
click at [100, 145] on button "40658009" at bounding box center [97, 147] width 49 height 15
type input "********"
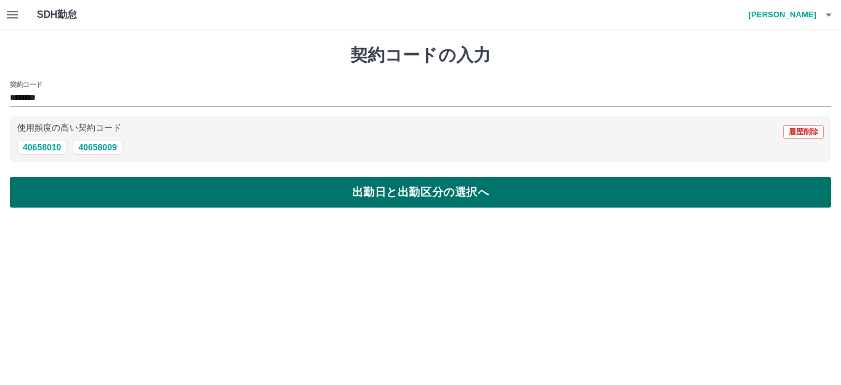
click at [75, 195] on button "出勤日と出勤区分の選択へ" at bounding box center [420, 192] width 821 height 31
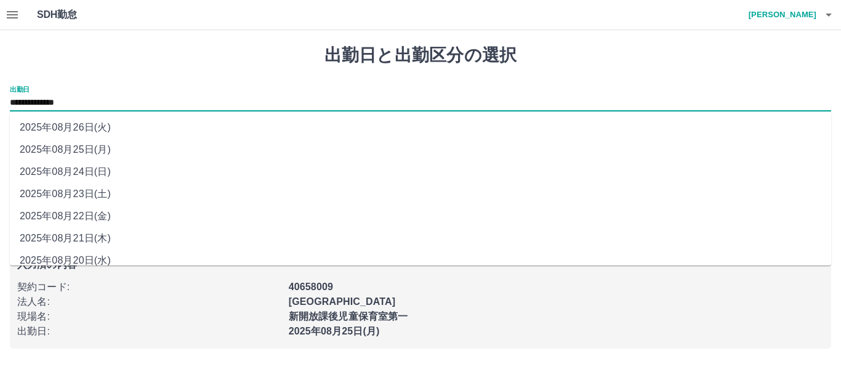
click at [63, 102] on input "**********" at bounding box center [420, 102] width 821 height 15
click at [56, 238] on li "2025年08月21日(木)" at bounding box center [420, 238] width 821 height 22
type input "**********"
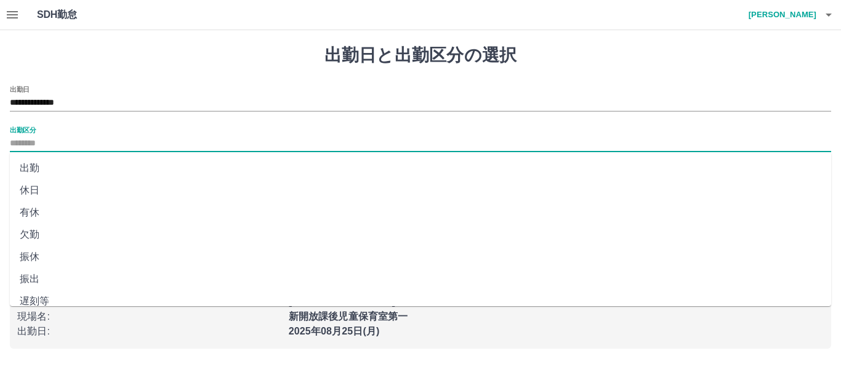
click at [22, 143] on input "出勤区分" at bounding box center [420, 143] width 821 height 15
click at [36, 173] on li "出勤" at bounding box center [420, 168] width 821 height 22
type input "**"
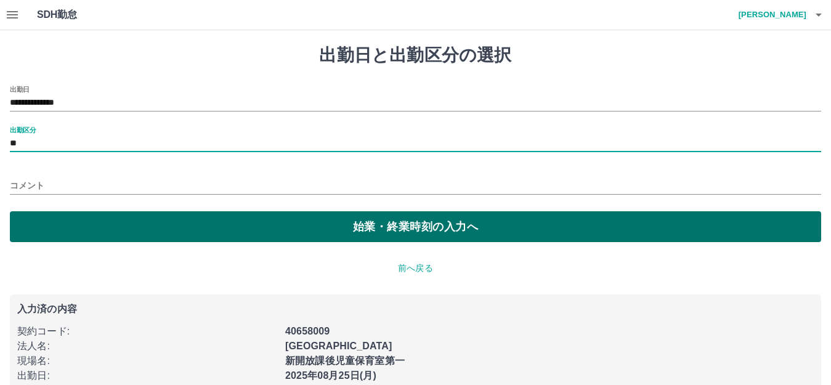
click at [55, 222] on button "始業・終業時刻の入力へ" at bounding box center [415, 226] width 811 height 31
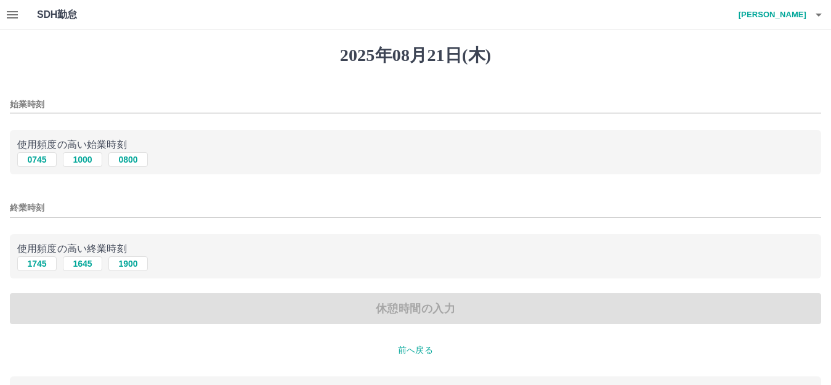
click at [39, 97] on input "始業時刻" at bounding box center [415, 104] width 811 height 18
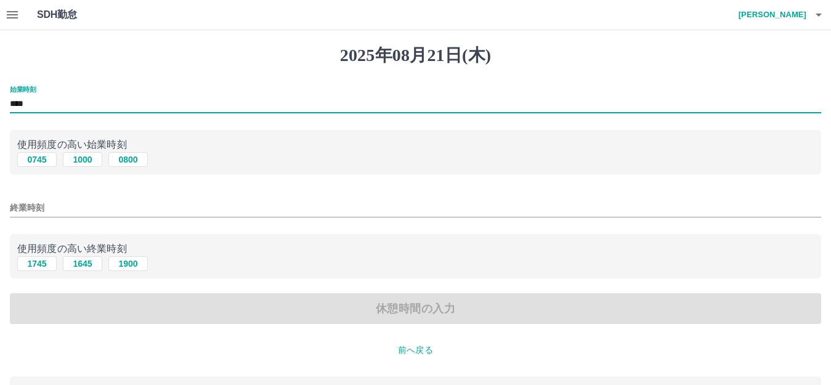
type input "****"
click at [30, 206] on input "終業時刻" at bounding box center [415, 208] width 811 height 18
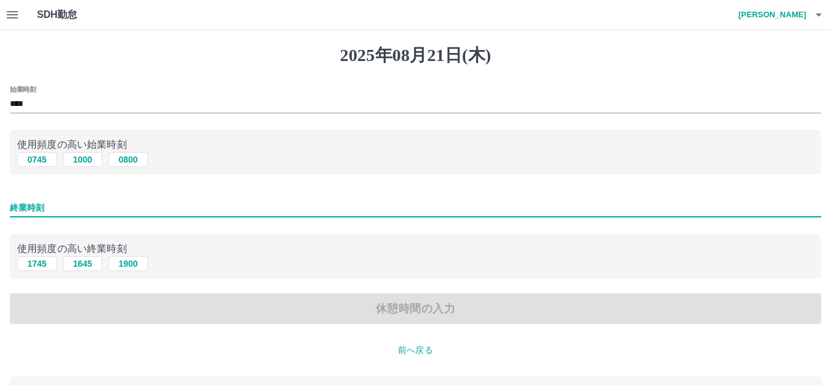
type input "****"
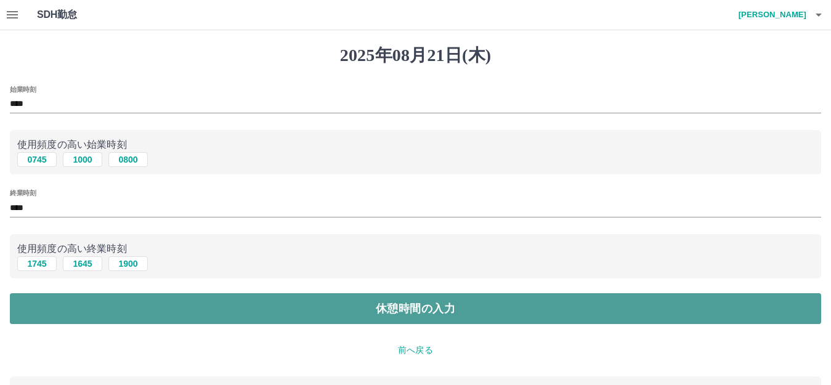
click at [110, 308] on button "休憩時間の入力" at bounding box center [415, 308] width 811 height 31
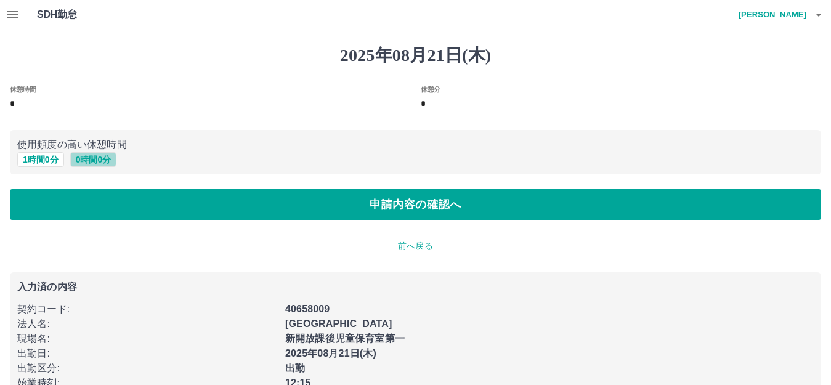
click at [99, 153] on button "0 時間 0 分" at bounding box center [93, 159] width 47 height 15
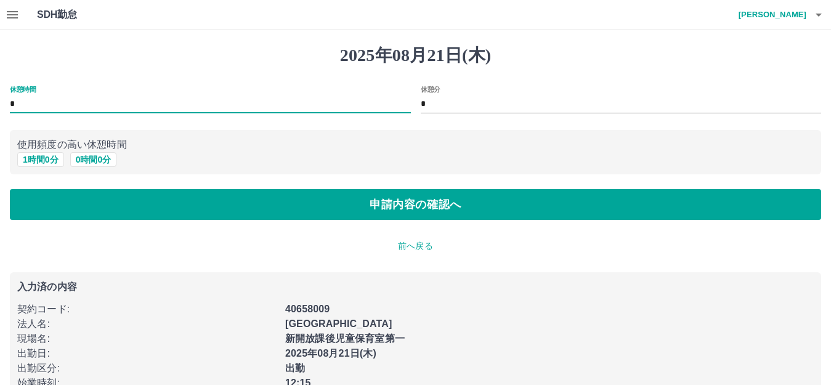
click at [19, 102] on input "*" at bounding box center [210, 104] width 401 height 18
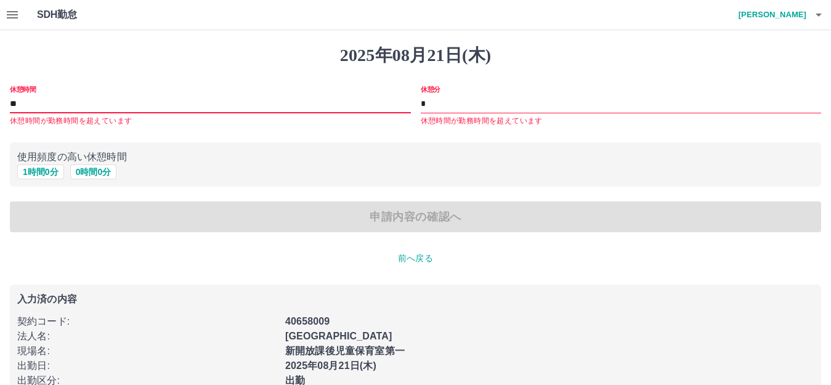
type input "*"
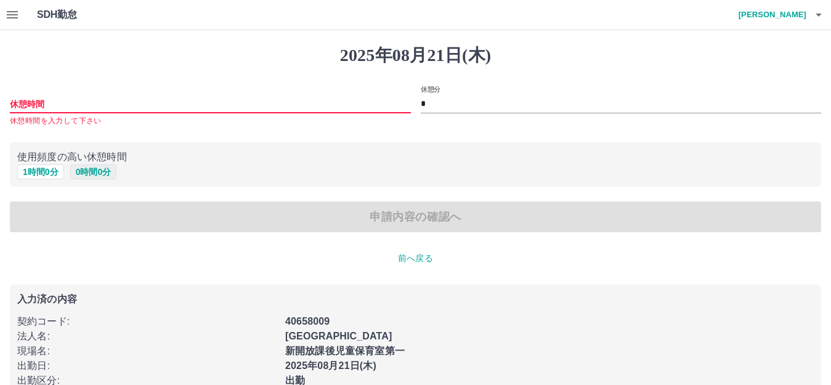
click at [89, 172] on button "0 時間 0 分" at bounding box center [93, 171] width 47 height 15
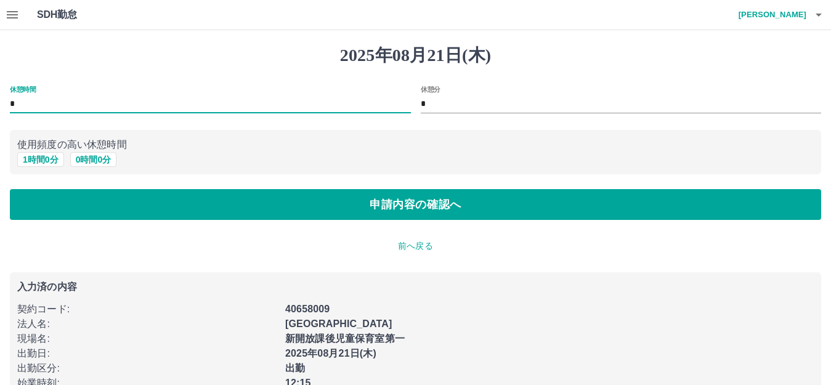
click at [25, 99] on input "*" at bounding box center [210, 104] width 401 height 18
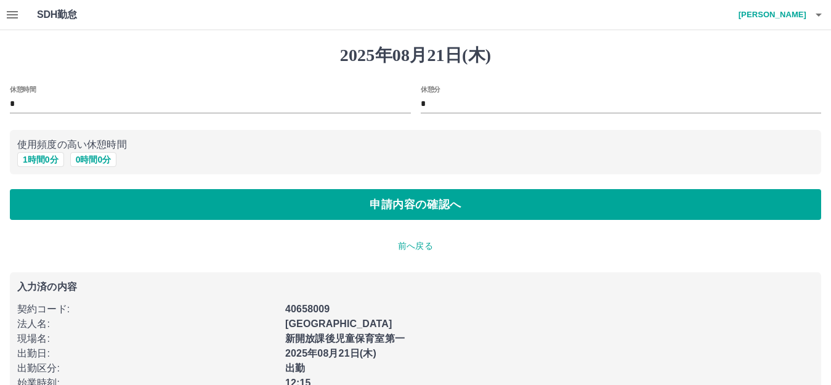
click at [225, 183] on div "休憩時間 * 休憩分 * 使用頻度の高い休憩時間 1 時間 0 分 0 時間 0 分 申請内容の確認へ" at bounding box center [415, 153] width 811 height 135
click at [34, 159] on button "1 時間 0 分" at bounding box center [40, 159] width 47 height 15
click at [98, 163] on button "0 時間 0 分" at bounding box center [93, 159] width 47 height 15
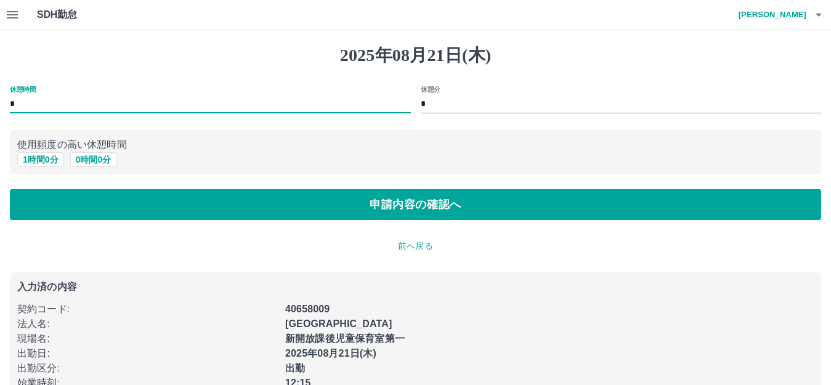
click at [28, 101] on input "*" at bounding box center [210, 104] width 401 height 18
type input "*"
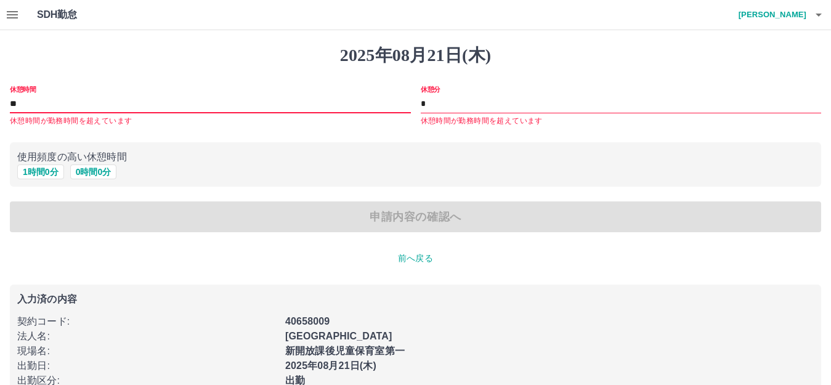
type input "*"
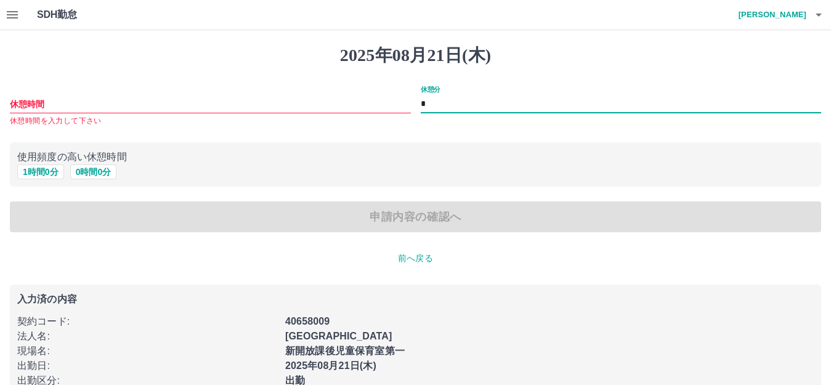
click at [434, 104] on input "*" at bounding box center [620, 104] width 401 height 18
type input "**"
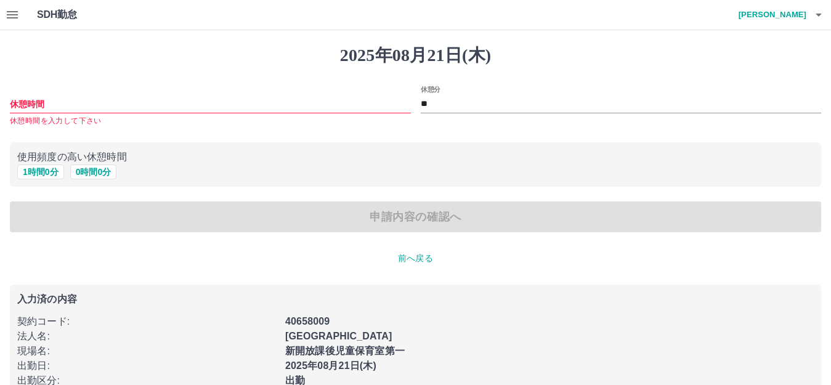
click at [521, 217] on div "申請内容の確認へ" at bounding box center [415, 216] width 811 height 31
click at [102, 172] on button "0 時間 0 分" at bounding box center [93, 171] width 47 height 15
type input "*"
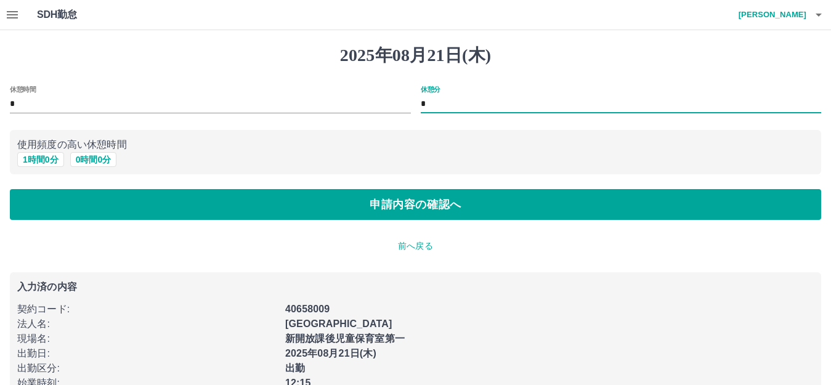
click at [433, 99] on input "*" at bounding box center [620, 104] width 401 height 18
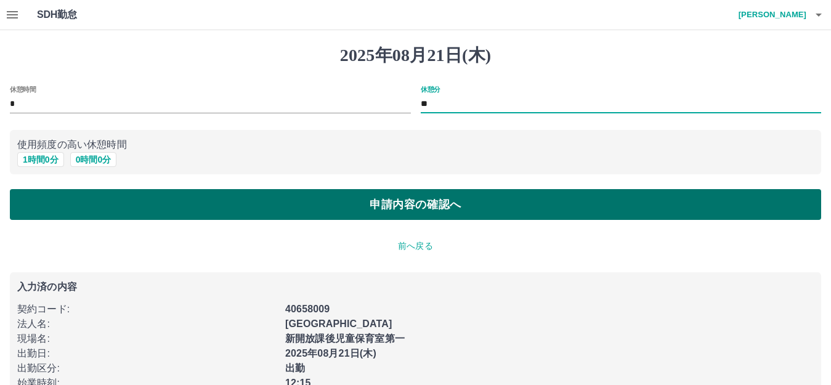
type input "**"
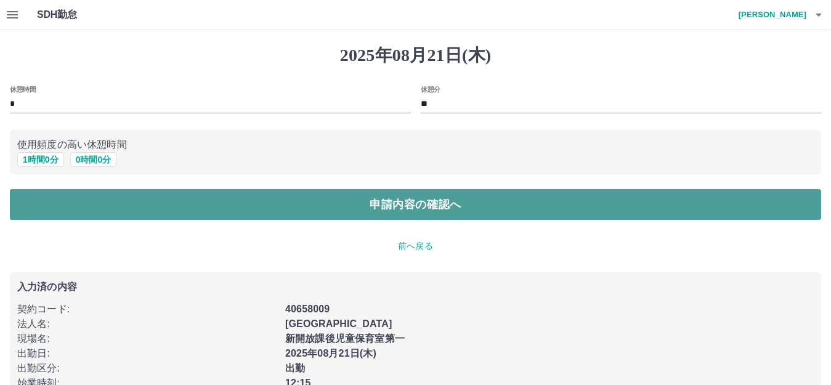
click at [486, 203] on button "申請内容の確認へ" at bounding box center [415, 204] width 811 height 31
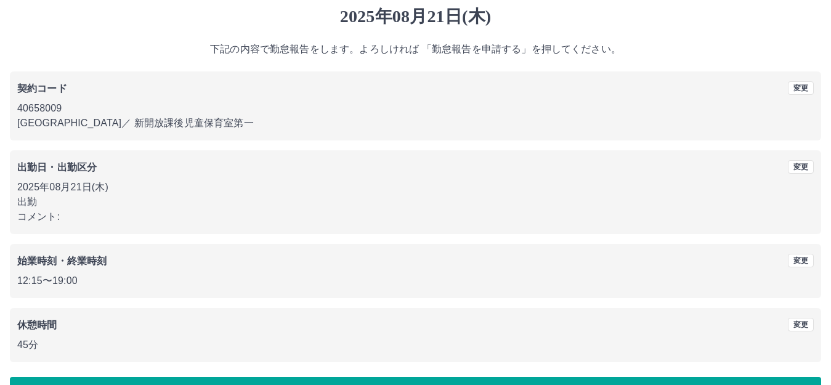
scroll to position [76, 0]
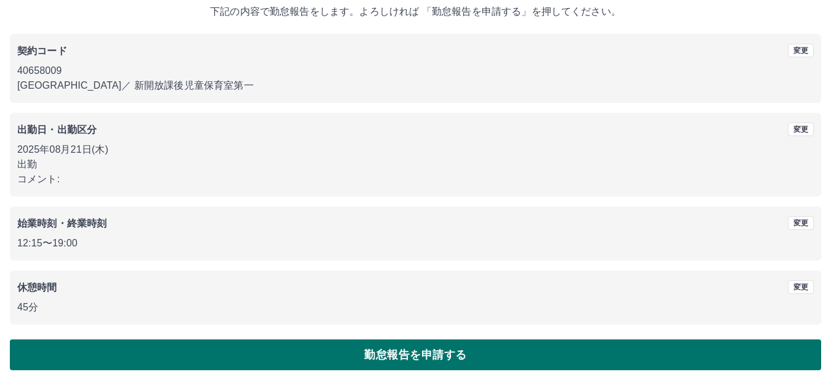
click at [461, 348] on button "勤怠報告を申請する" at bounding box center [415, 354] width 811 height 31
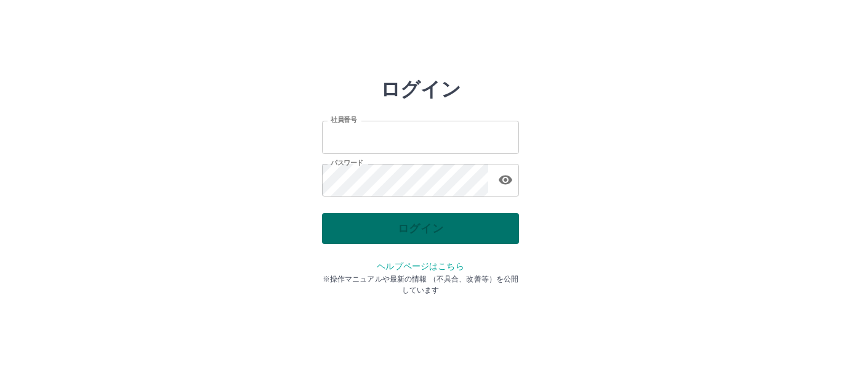
type input "*******"
click at [446, 220] on div "ログイン" at bounding box center [420, 228] width 197 height 31
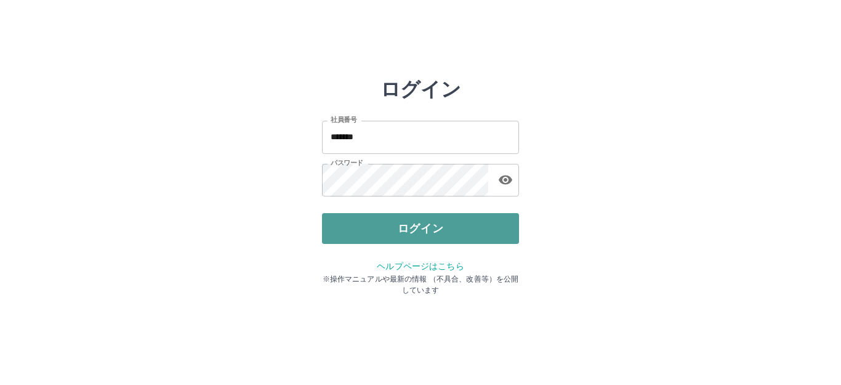
click at [446, 220] on button "ログイン" at bounding box center [420, 228] width 197 height 31
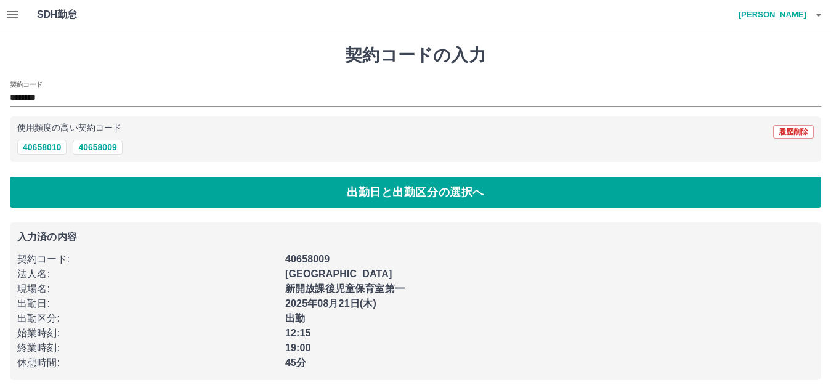
click at [15, 15] on icon "button" at bounding box center [12, 14] width 11 height 7
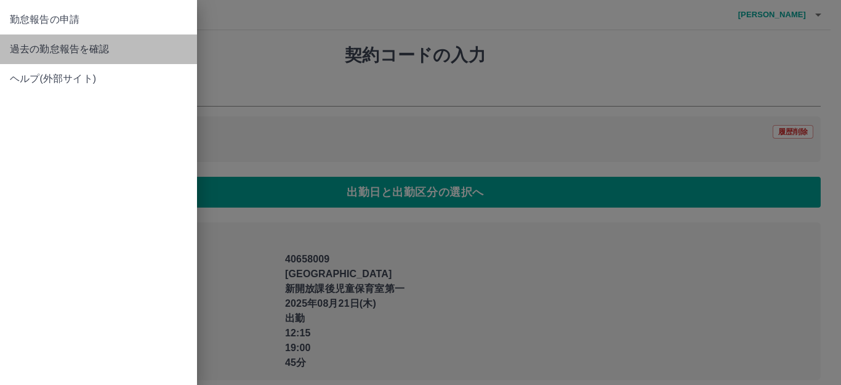
click at [65, 44] on span "過去の勤怠報告を確認" at bounding box center [98, 49] width 177 height 15
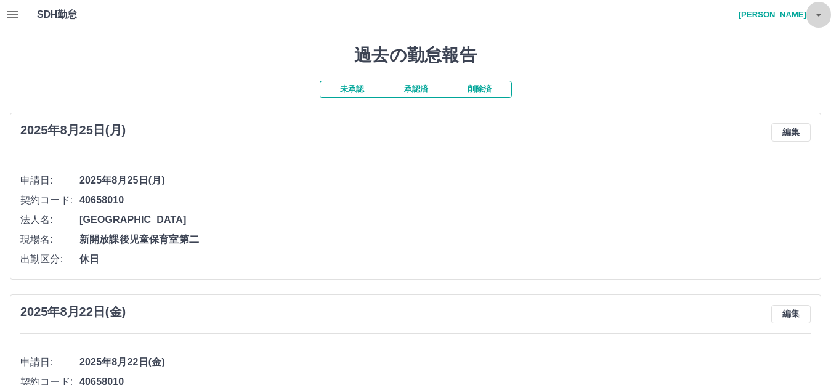
click at [817, 11] on icon "button" at bounding box center [818, 14] width 15 height 15
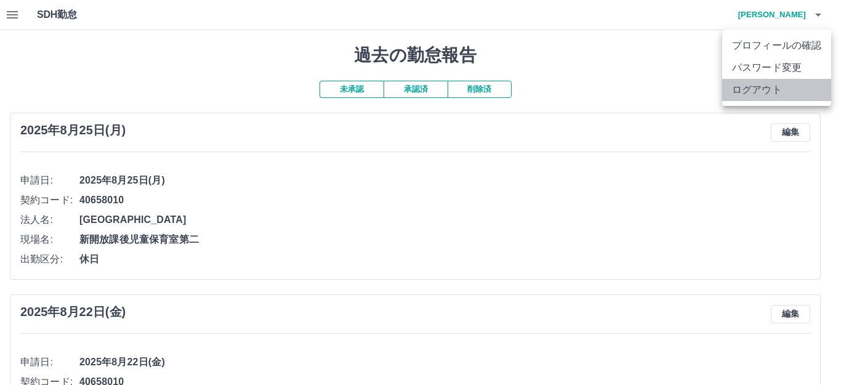
click at [794, 89] on li "ログアウト" at bounding box center [776, 90] width 109 height 22
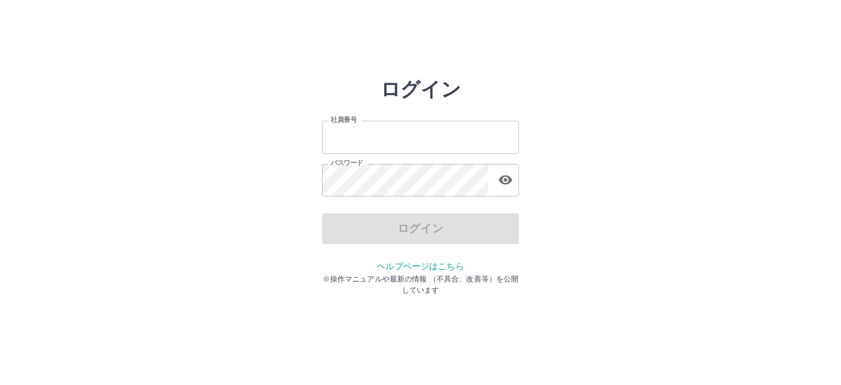
type input "*******"
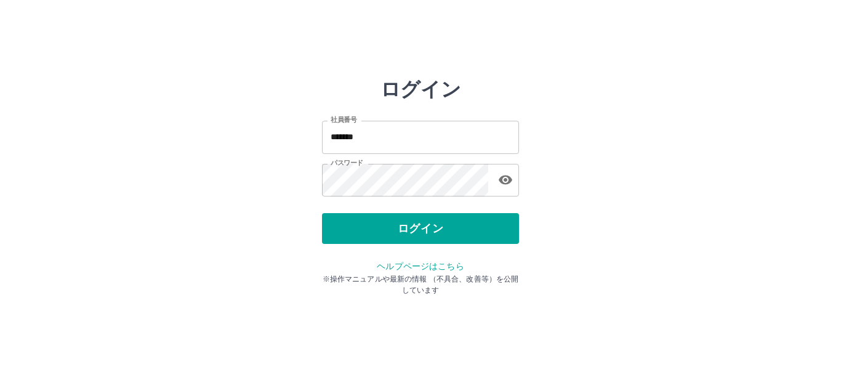
click at [485, 222] on div "ログイン" at bounding box center [420, 228] width 197 height 31
click at [485, 222] on button "ログイン" at bounding box center [420, 228] width 197 height 31
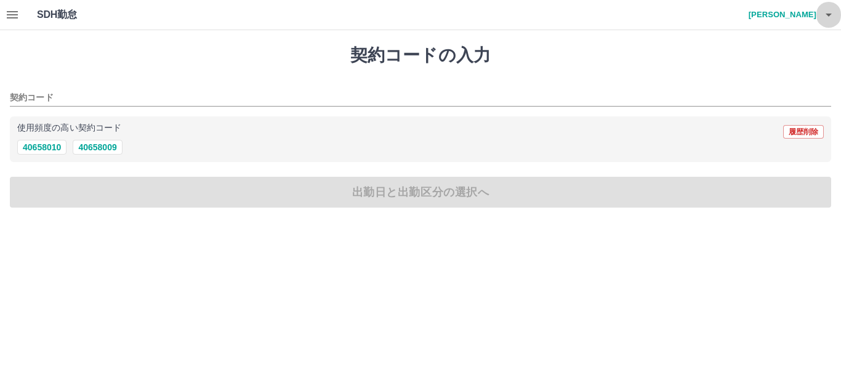
click at [831, 12] on icon "button" at bounding box center [828, 14] width 15 height 15
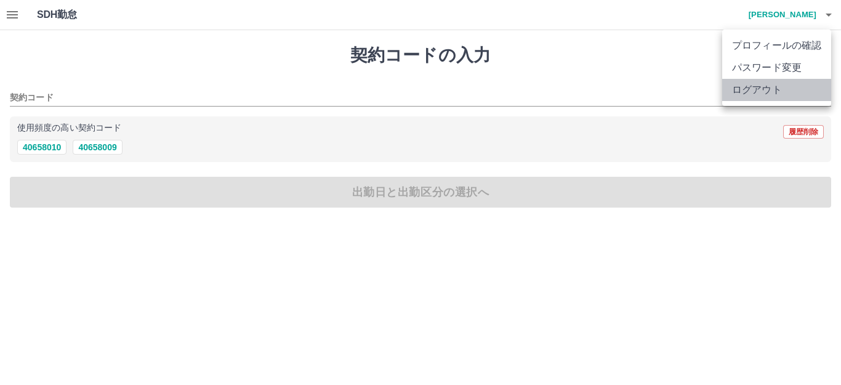
click at [792, 82] on li "ログアウト" at bounding box center [776, 90] width 109 height 22
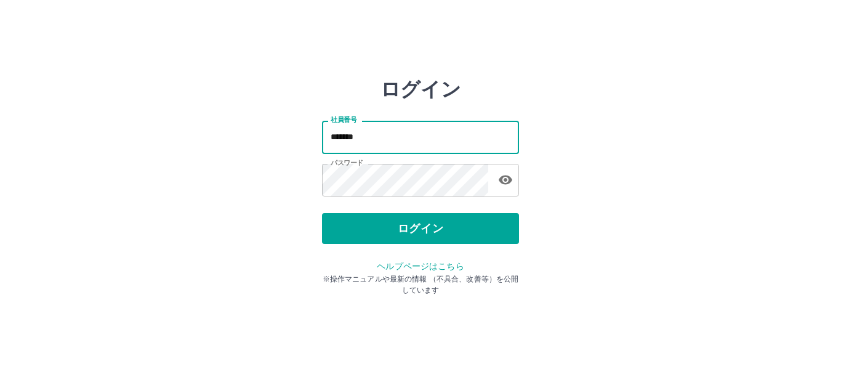
click at [496, 149] on input "*******" at bounding box center [420, 137] width 197 height 33
type input "*******"
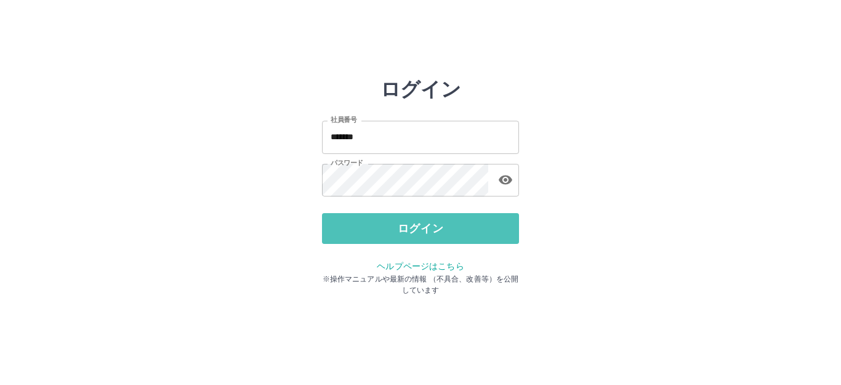
click at [453, 227] on button "ログイン" at bounding box center [420, 228] width 197 height 31
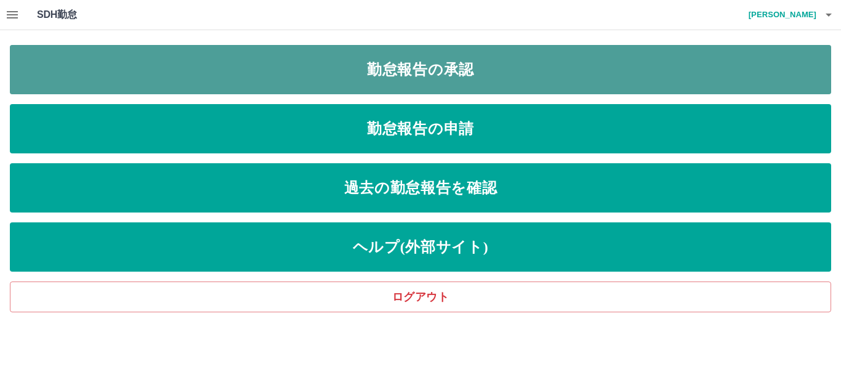
click at [425, 77] on link "勤怠報告の承認" at bounding box center [420, 69] width 821 height 49
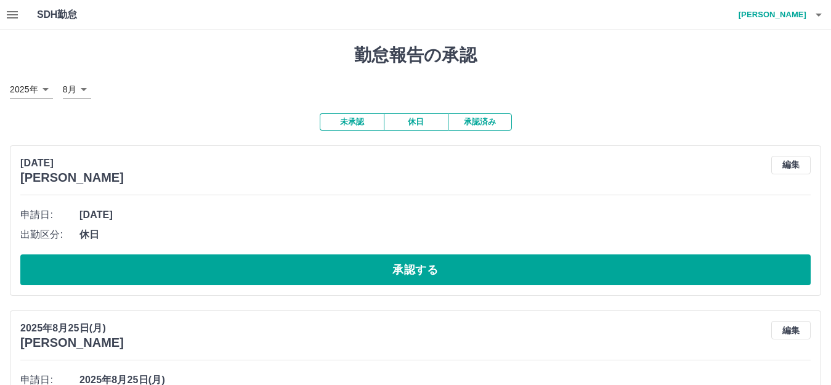
click at [494, 121] on button "承認済み" at bounding box center [480, 121] width 64 height 17
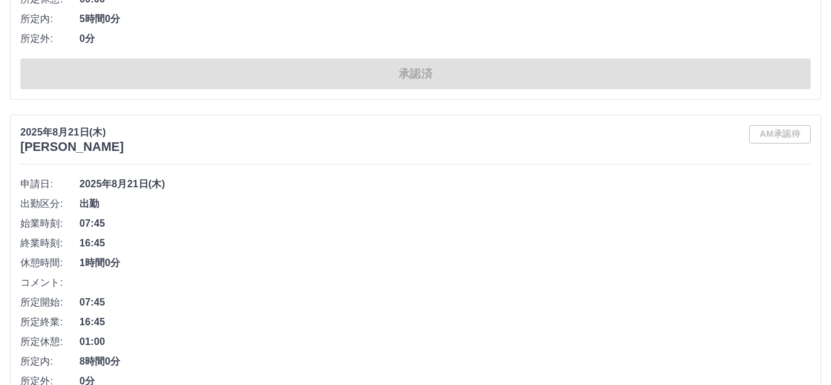
scroll to position [7424, 0]
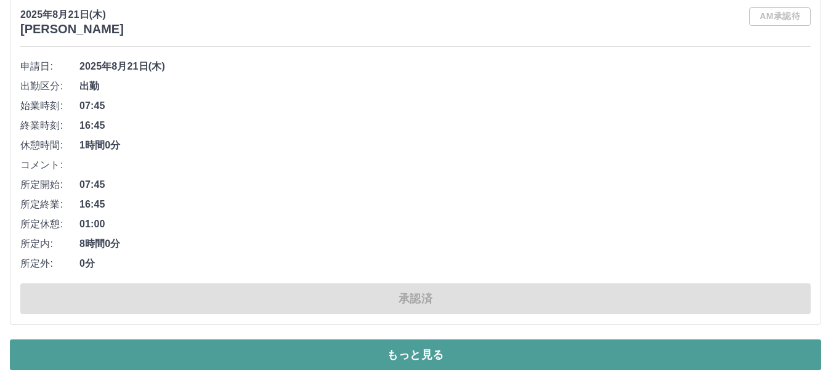
click at [494, 352] on button "もっと見る" at bounding box center [415, 354] width 811 height 31
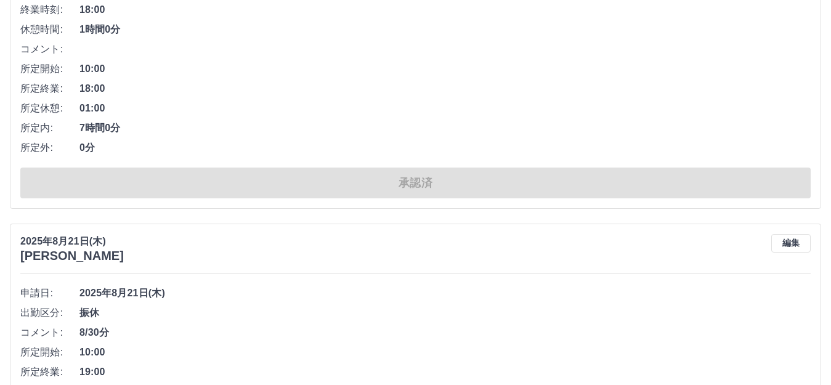
scroll to position [5023, 0]
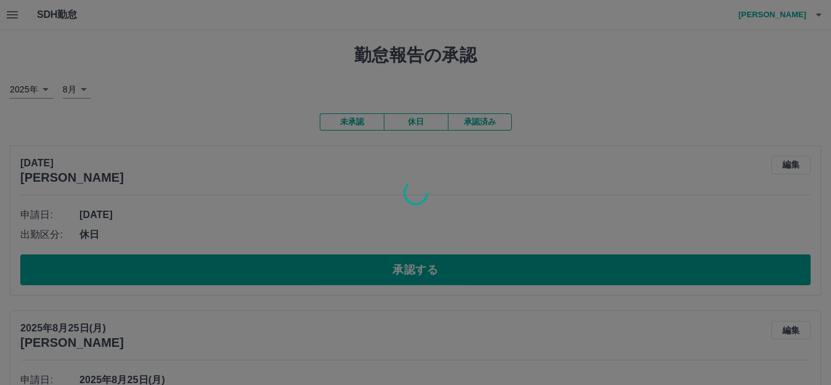
click at [21, 15] on div at bounding box center [415, 192] width 831 height 385
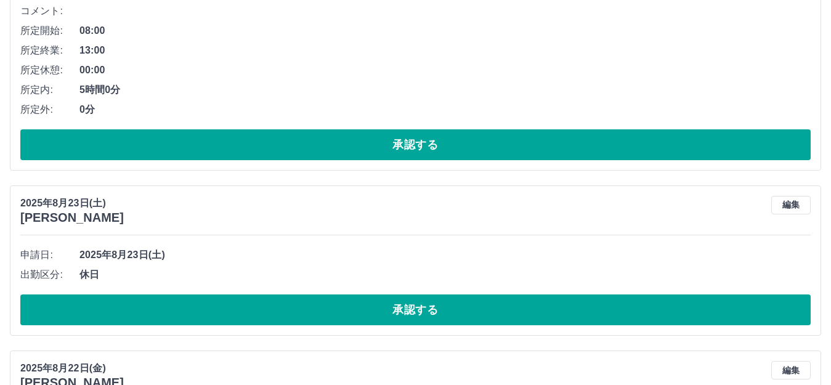
scroll to position [1724, 0]
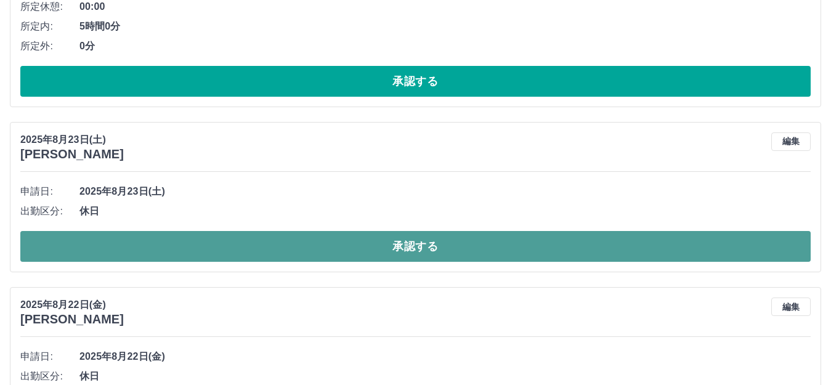
click at [443, 245] on button "承認する" at bounding box center [415, 246] width 790 height 31
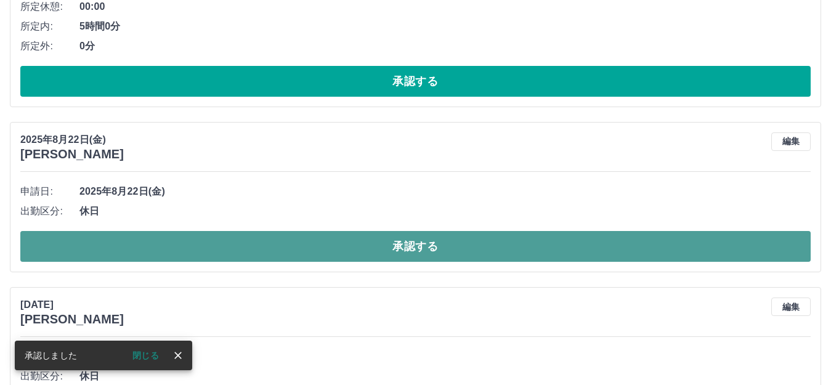
click at [553, 253] on button "承認する" at bounding box center [415, 246] width 790 height 31
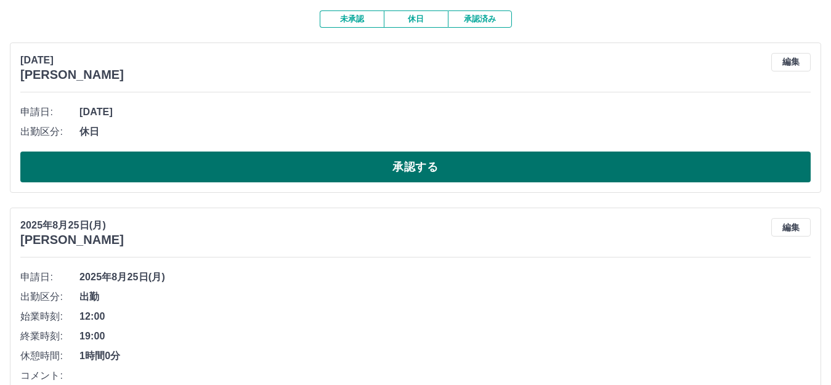
scroll to position [0, 0]
